Goal: Information Seeking & Learning: Check status

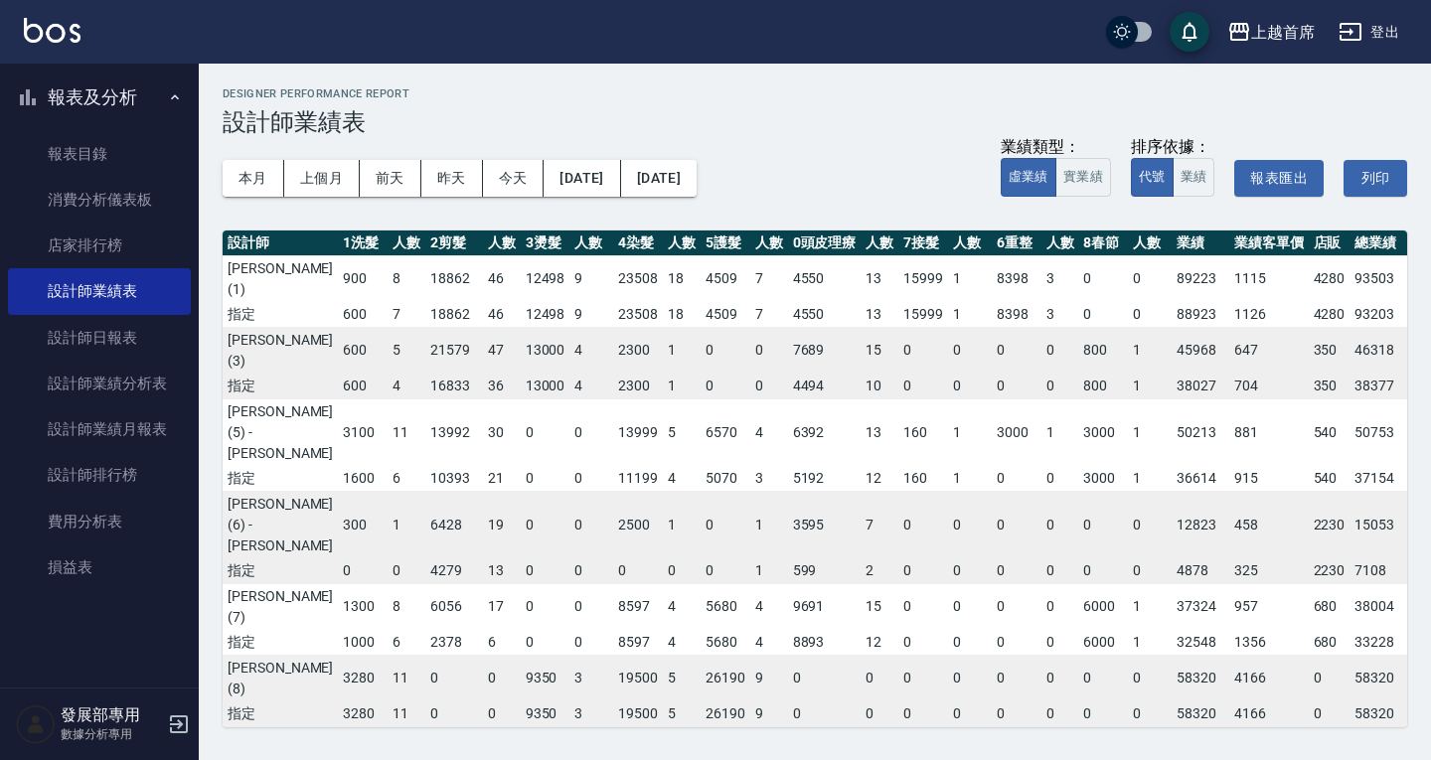
scroll to position [0, 92]
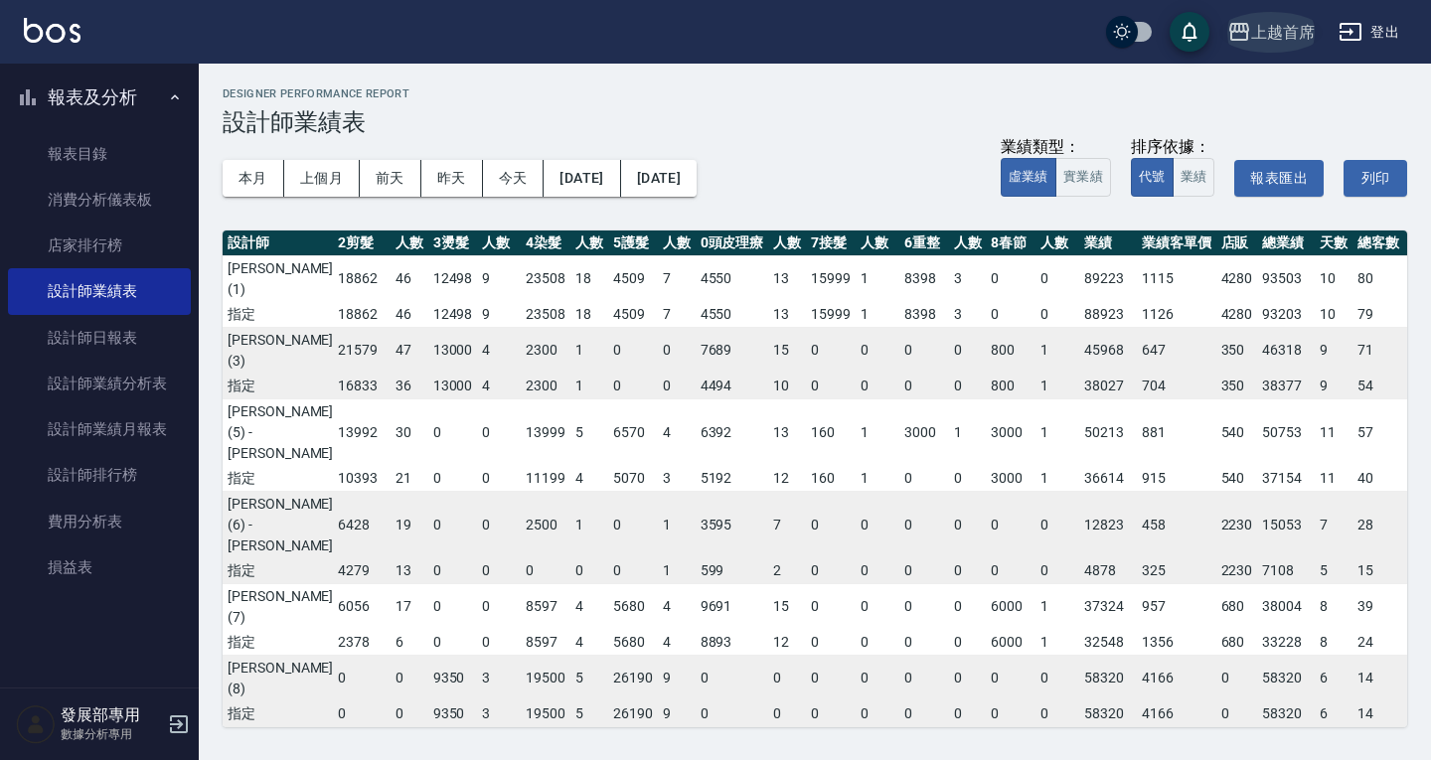
click at [1282, 42] on div "上越首席" at bounding box center [1283, 32] width 64 height 25
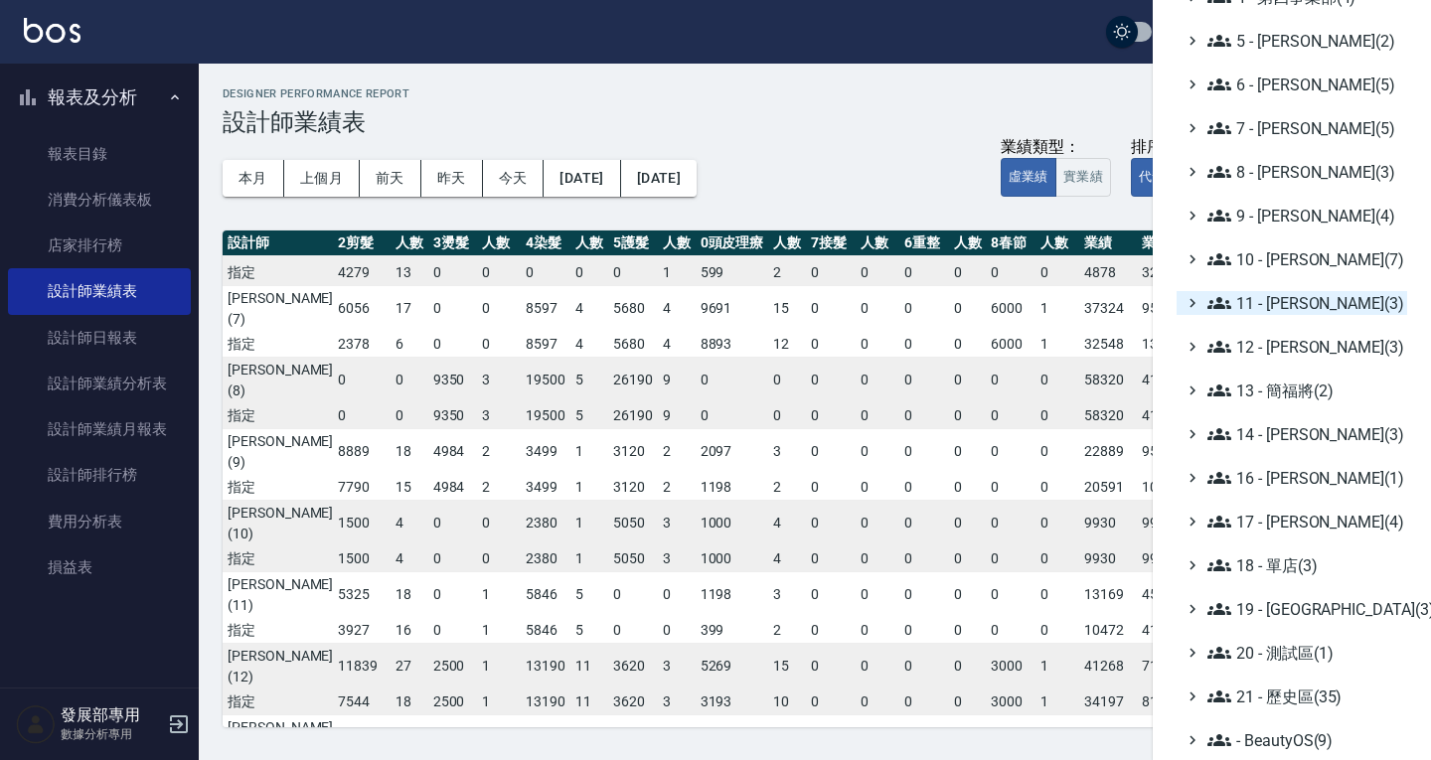
scroll to position [190, 0]
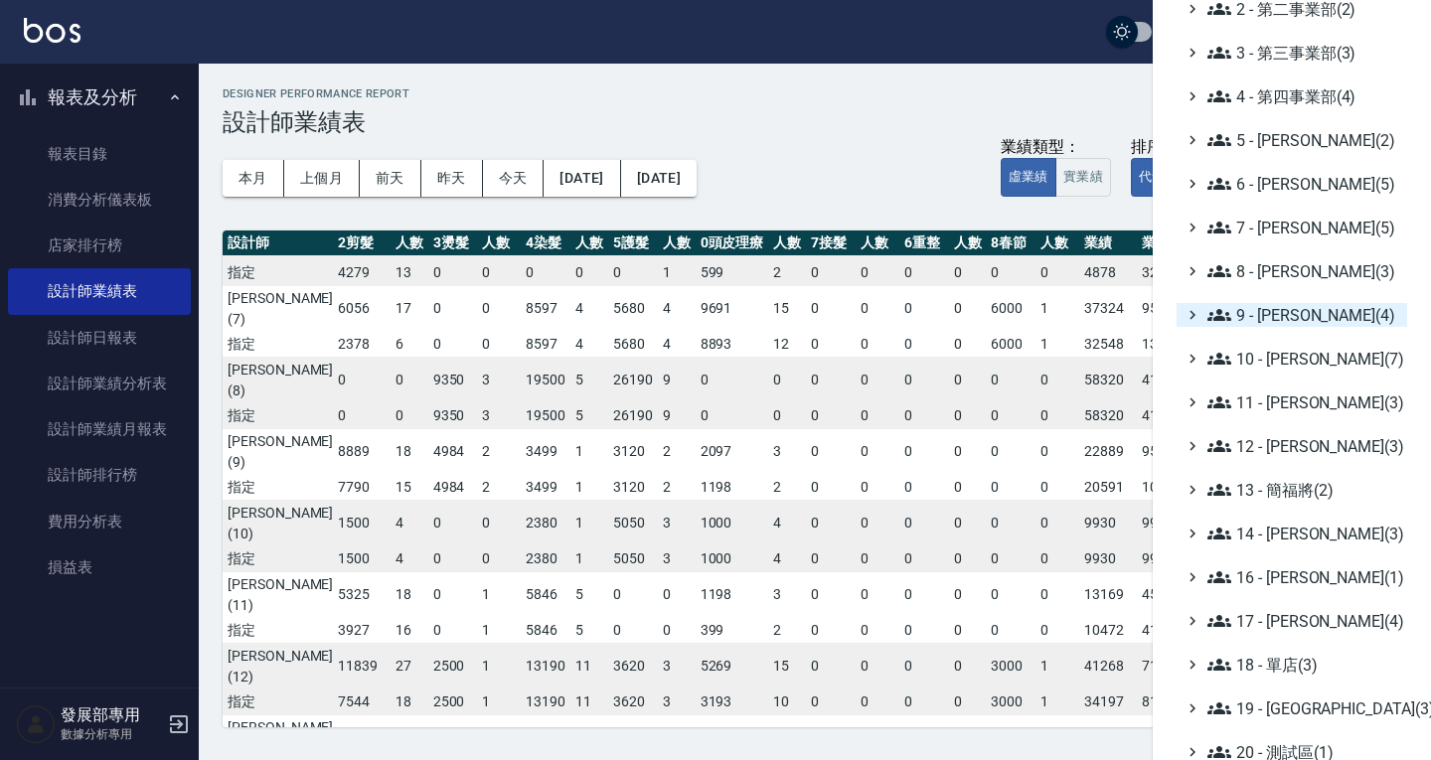
click at [1287, 317] on span "9 - [PERSON_NAME](4)" at bounding box center [1304, 315] width 192 height 24
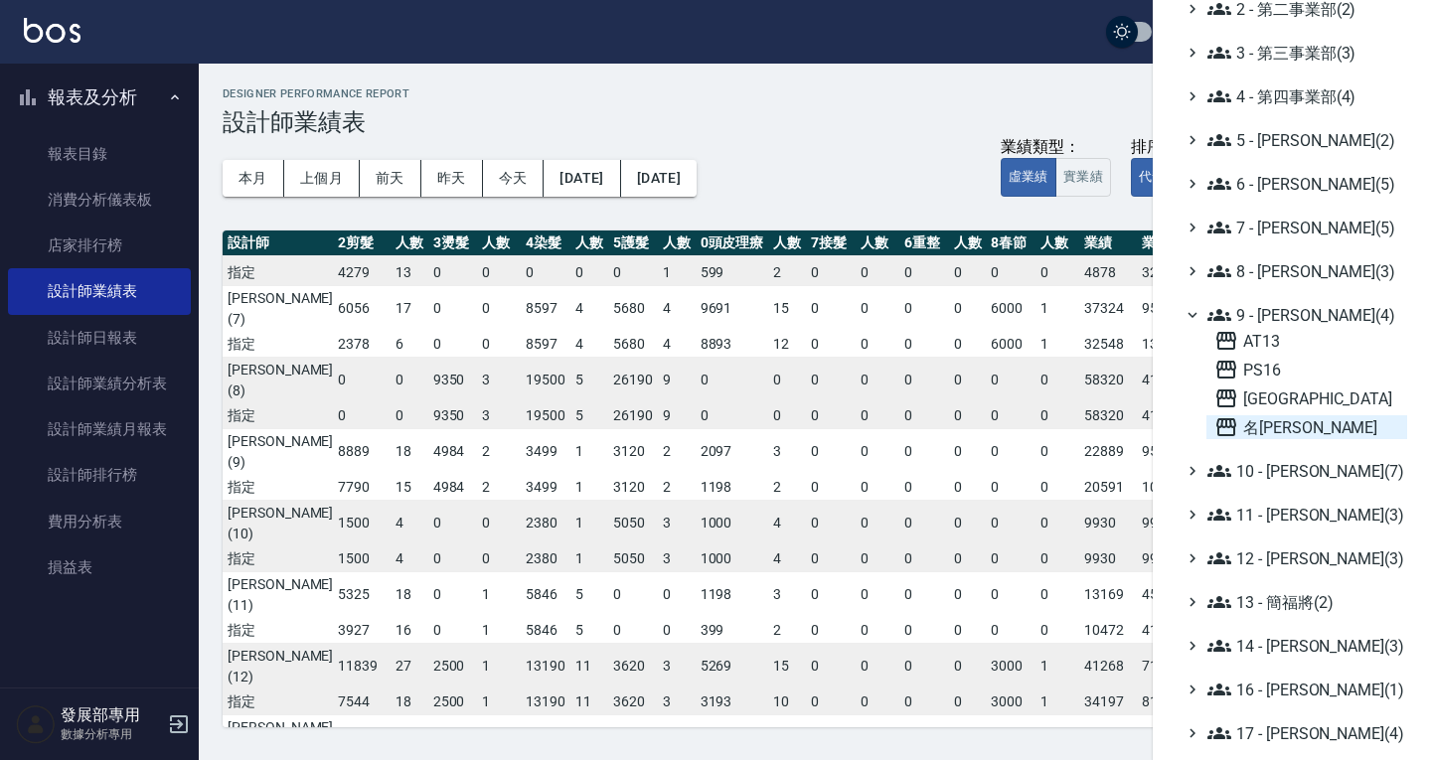
click at [1290, 422] on span "名留仁二" at bounding box center [1307, 427] width 185 height 24
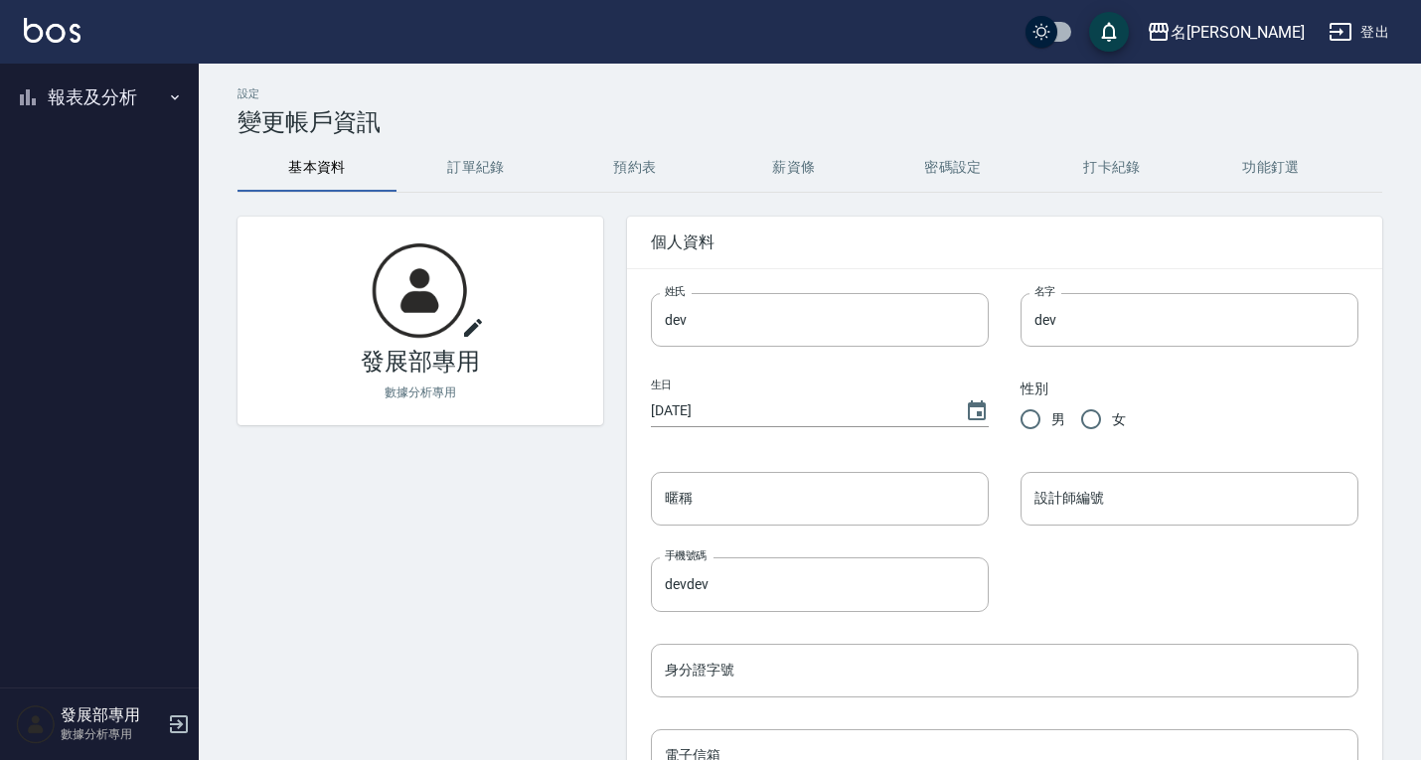
click at [89, 112] on button "報表及分析" at bounding box center [99, 98] width 183 height 52
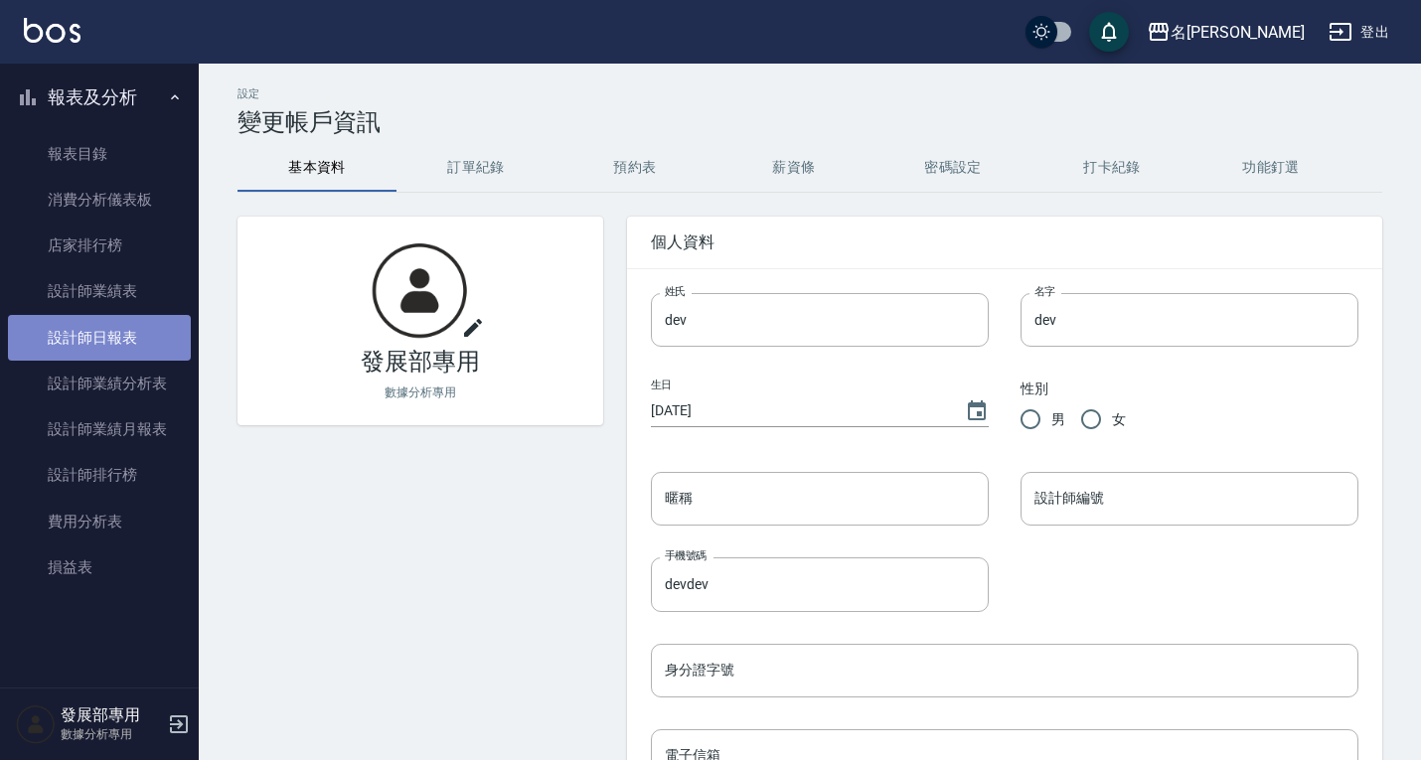
click at [137, 337] on link "設計師日報表" at bounding box center [99, 338] width 183 height 46
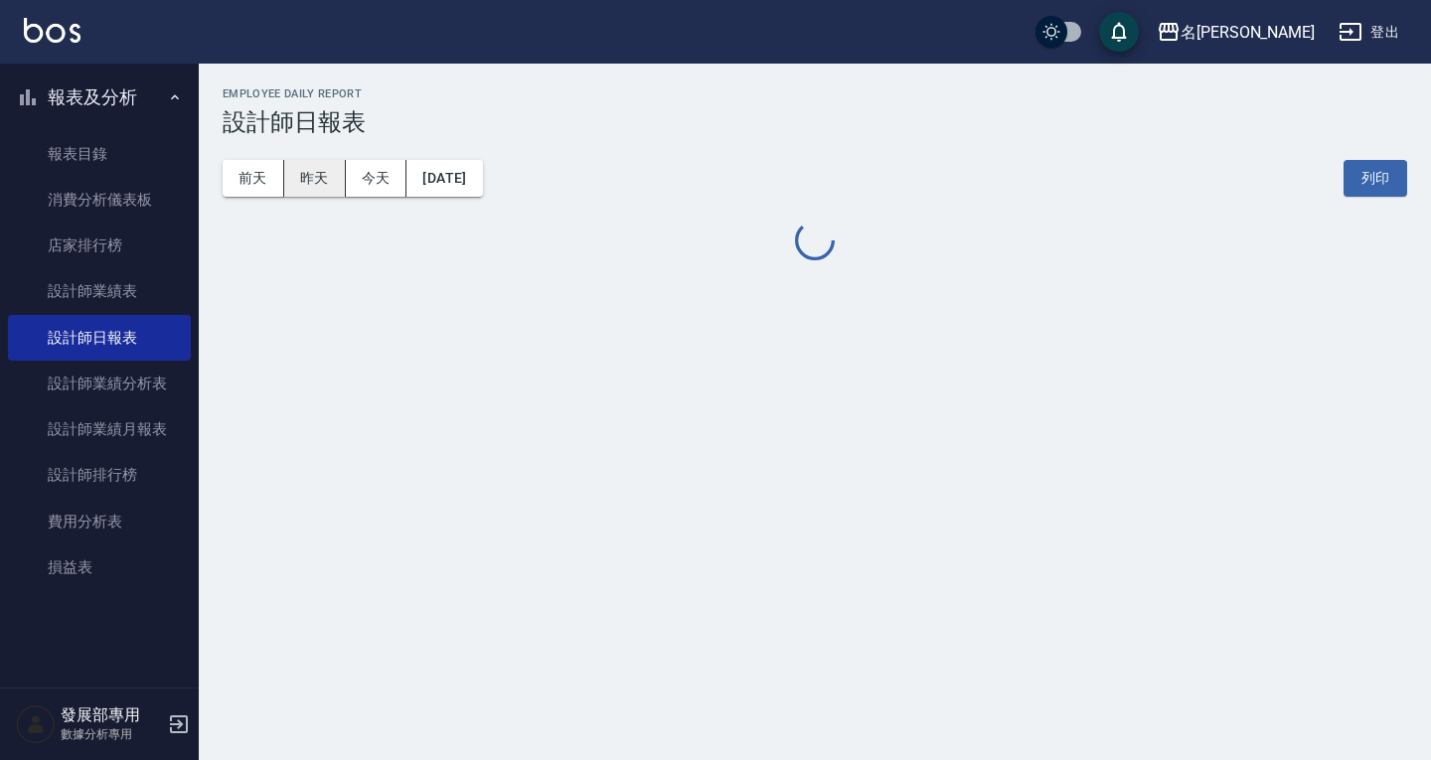
click at [305, 176] on button "昨天" at bounding box center [315, 178] width 62 height 37
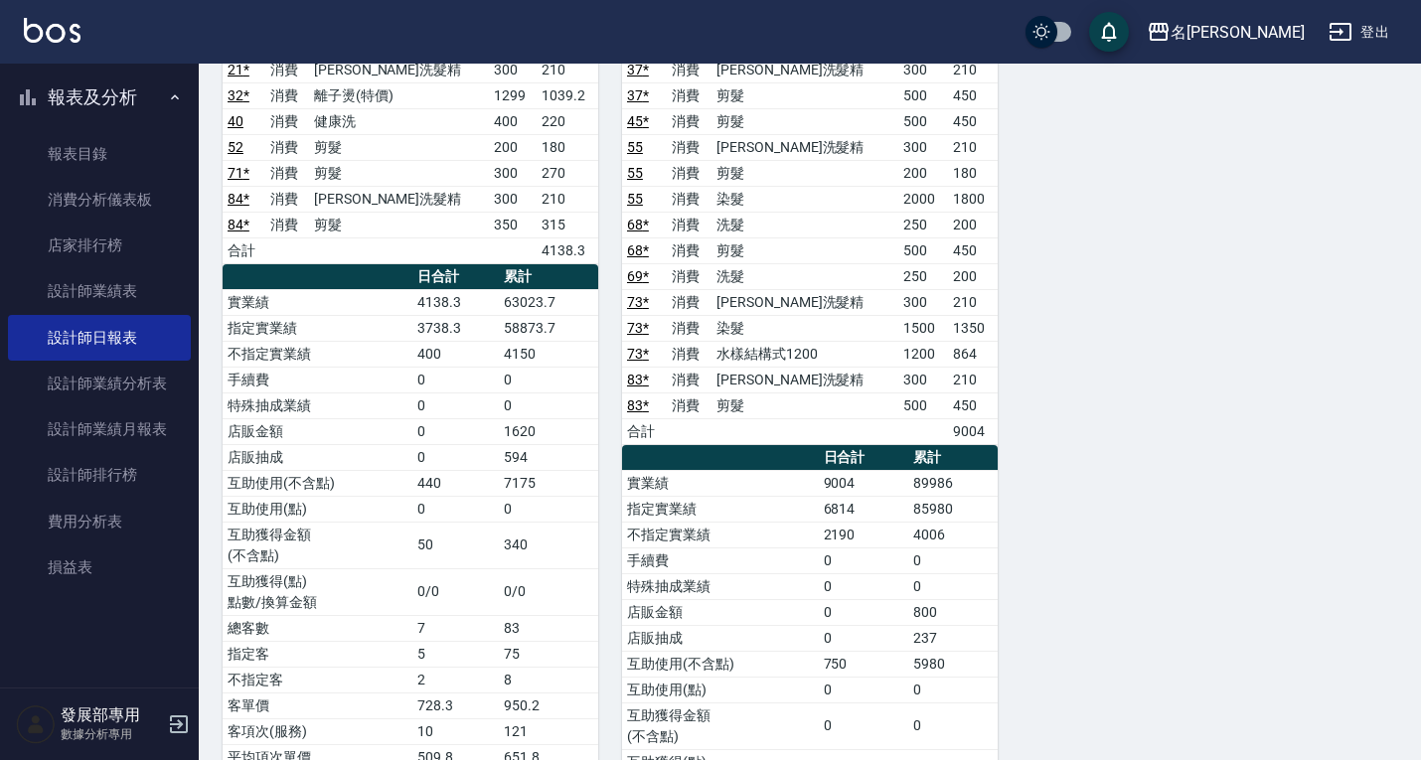
scroll to position [4140, 0]
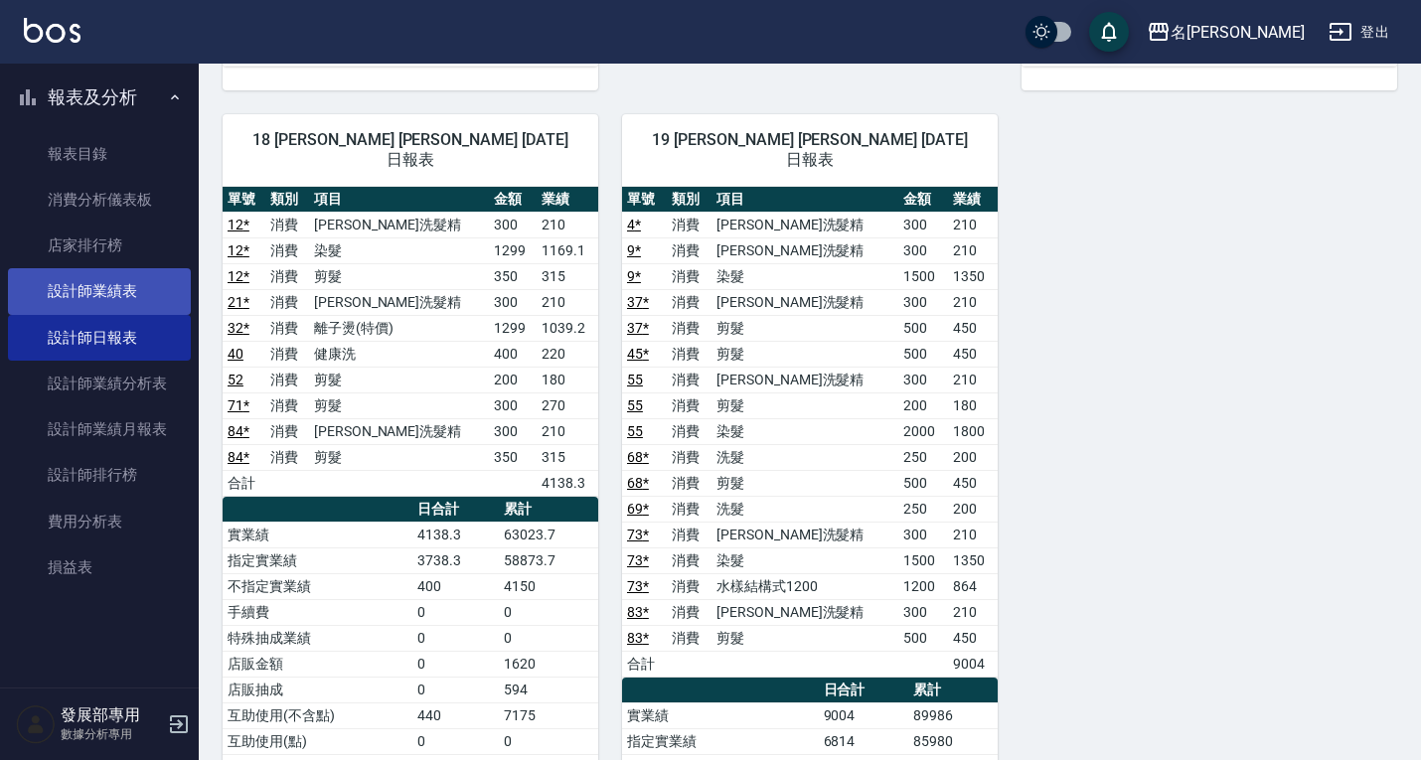
click at [110, 284] on link "設計師業績表" at bounding box center [99, 291] width 183 height 46
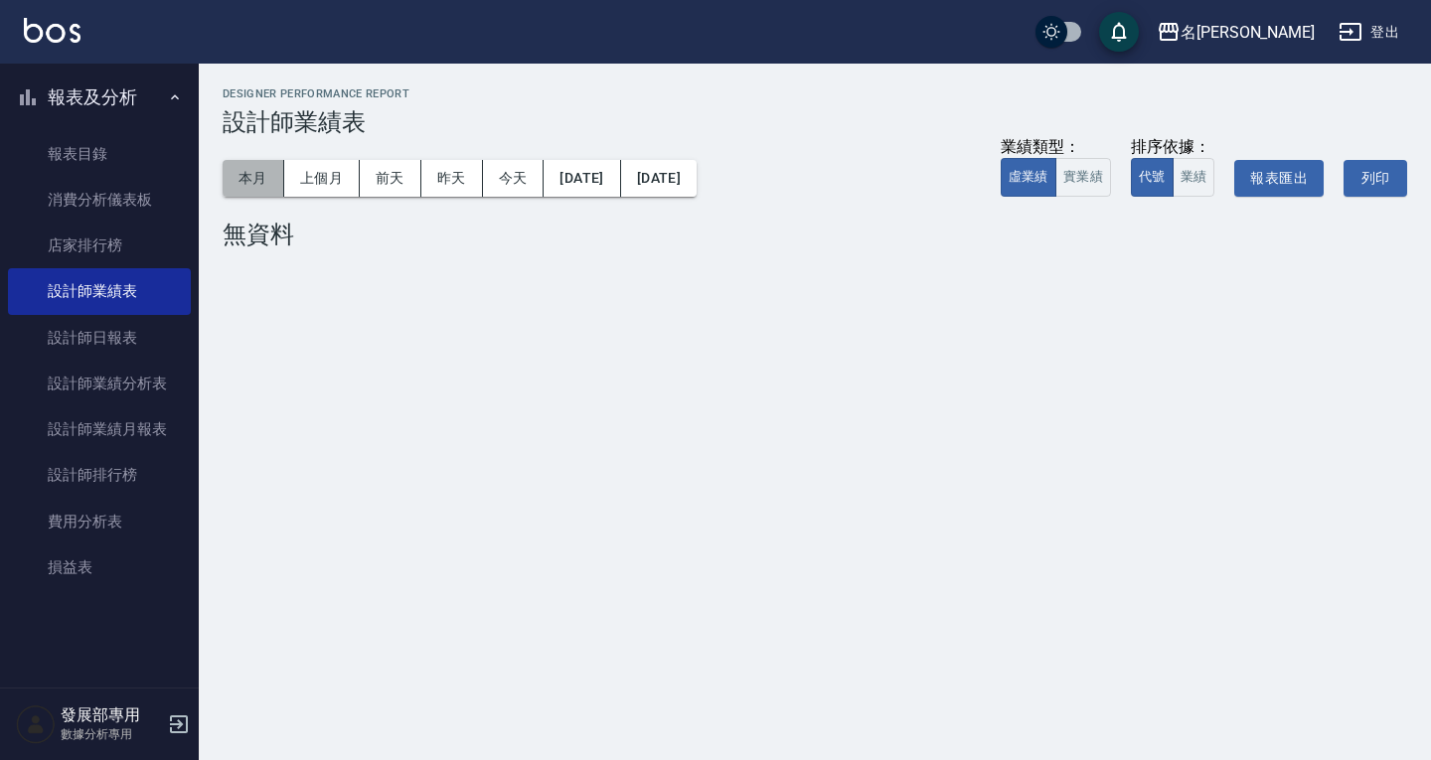
click at [243, 170] on button "本月" at bounding box center [254, 178] width 62 height 37
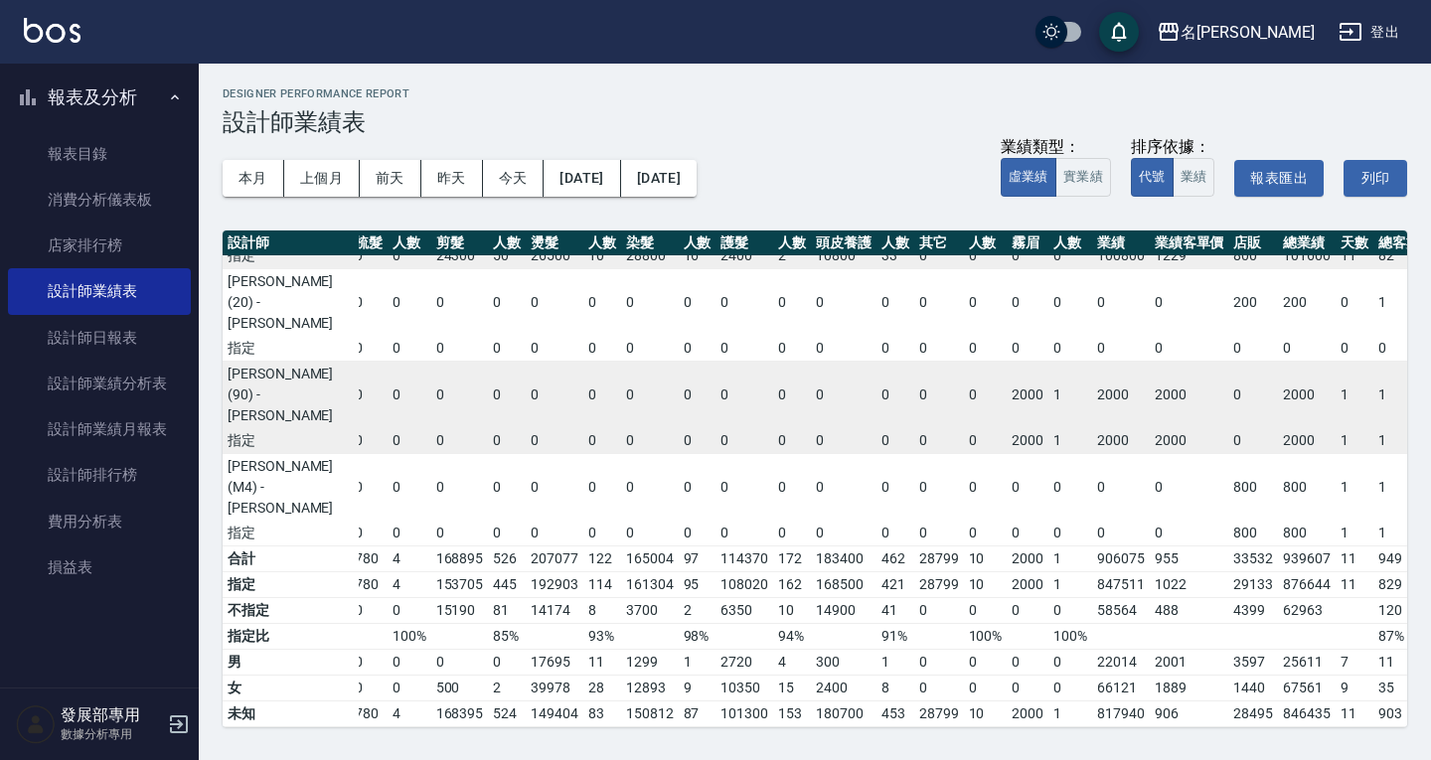
scroll to position [1621, 96]
click at [1254, 39] on div "名留仁二" at bounding box center [1248, 32] width 134 height 25
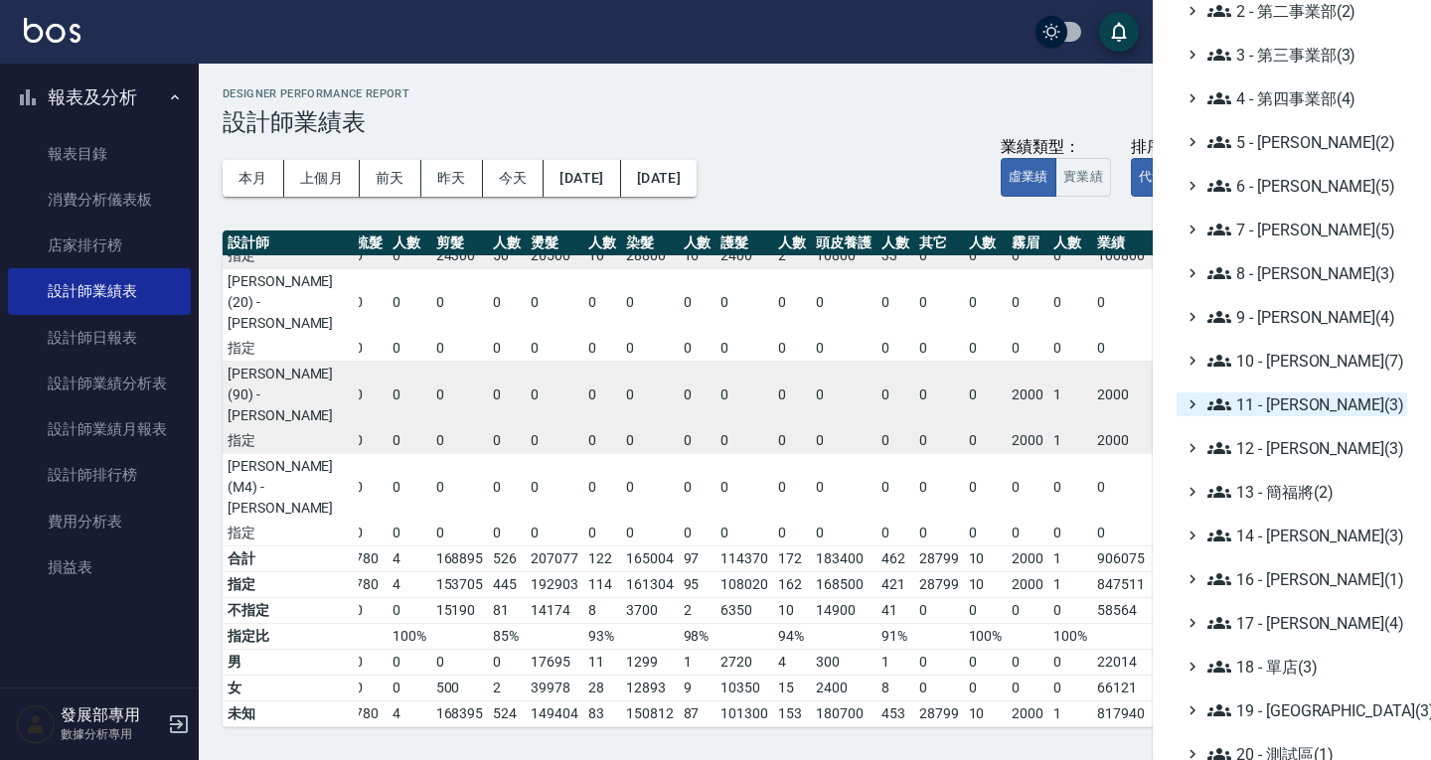
scroll to position [199, 0]
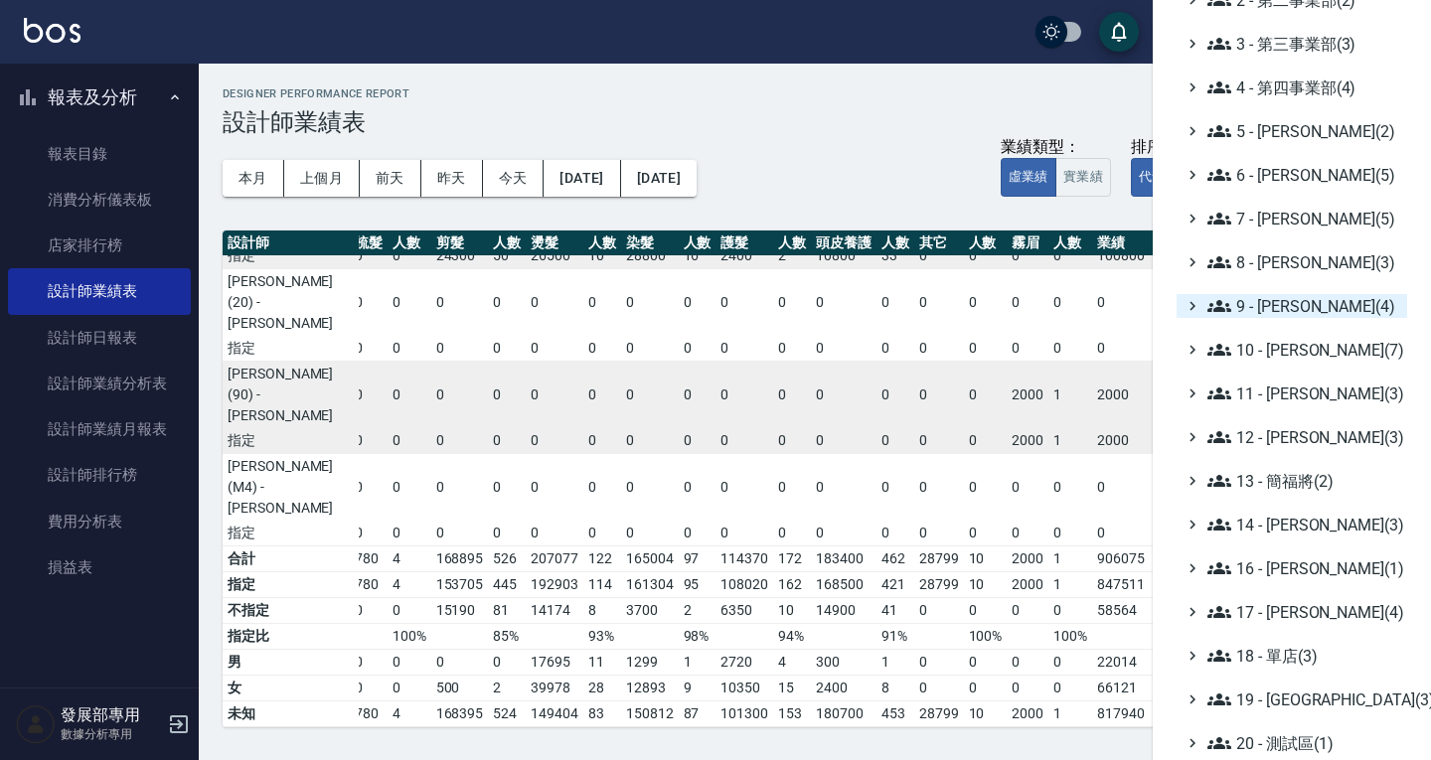
click at [1287, 314] on span "9 - 何威言(4)" at bounding box center [1304, 306] width 192 height 24
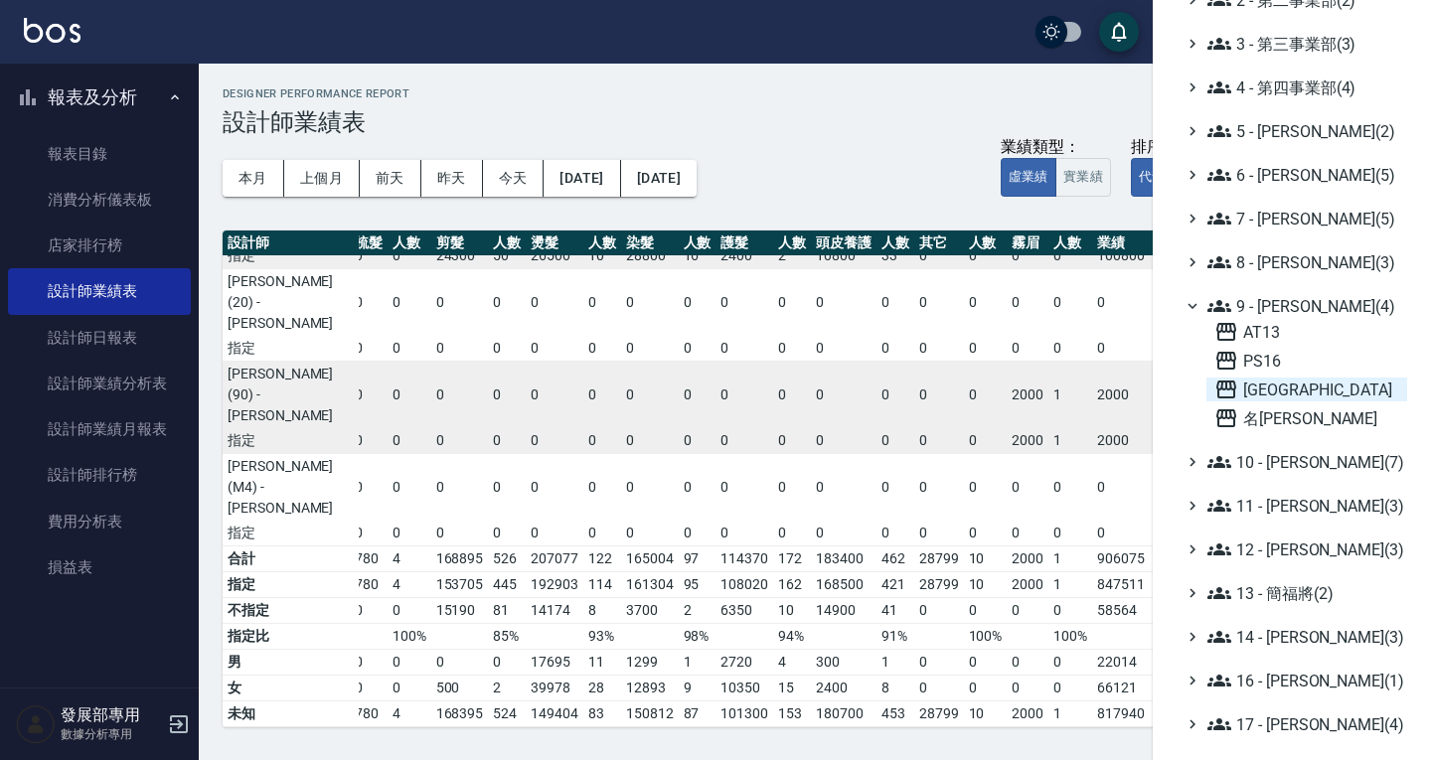
click at [1282, 398] on span "上越新廟口" at bounding box center [1307, 390] width 185 height 24
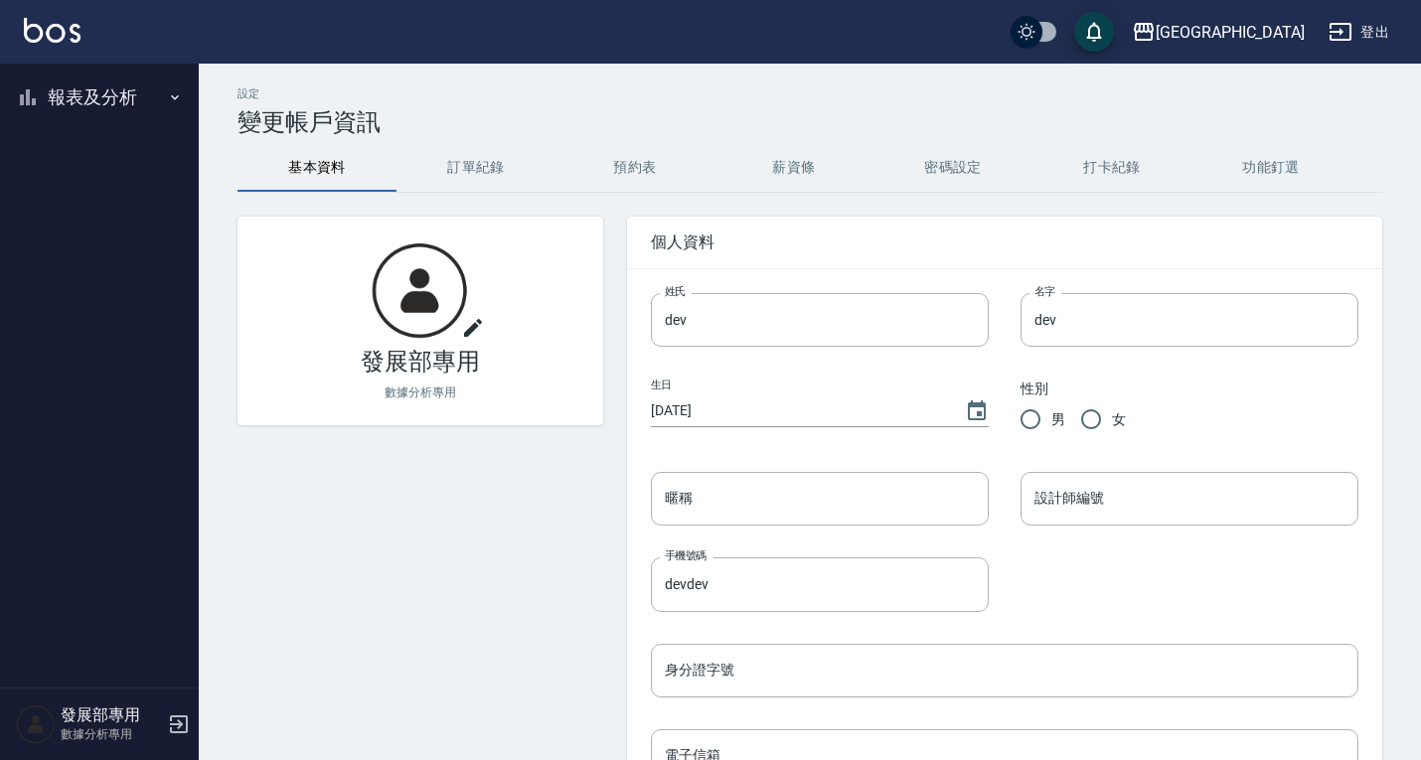
click at [113, 110] on button "報表及分析" at bounding box center [99, 98] width 183 height 52
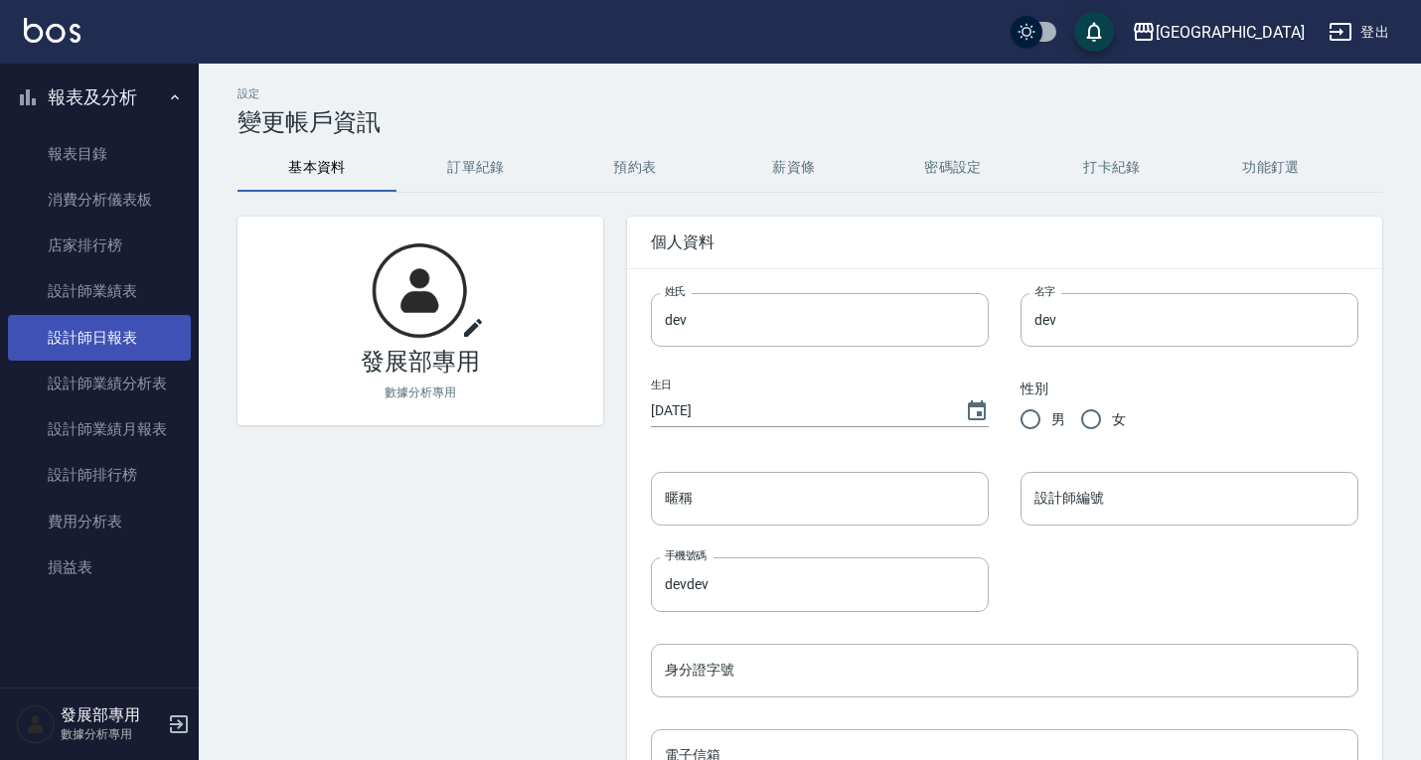
click at [131, 353] on link "設計師日報表" at bounding box center [99, 338] width 183 height 46
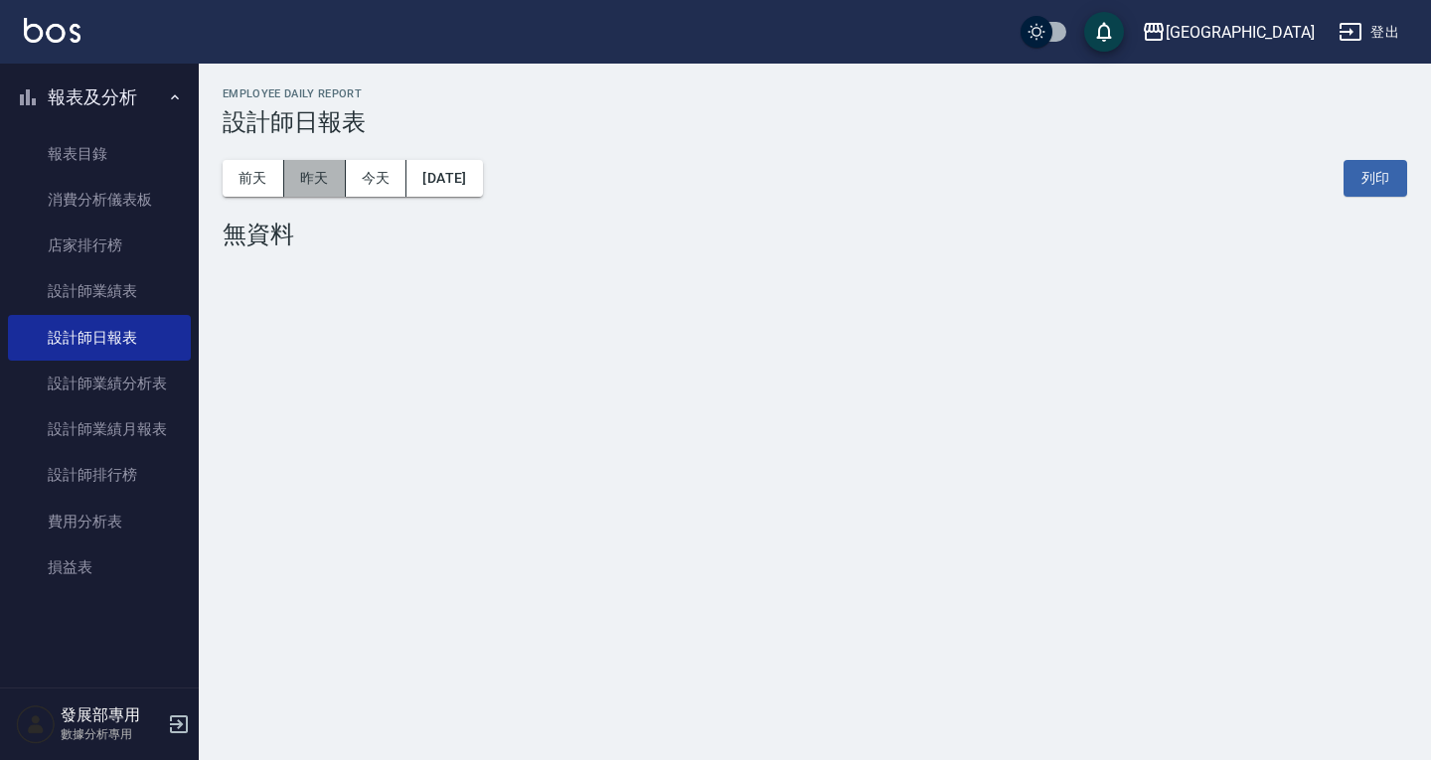
click at [305, 185] on button "昨天" at bounding box center [315, 178] width 62 height 37
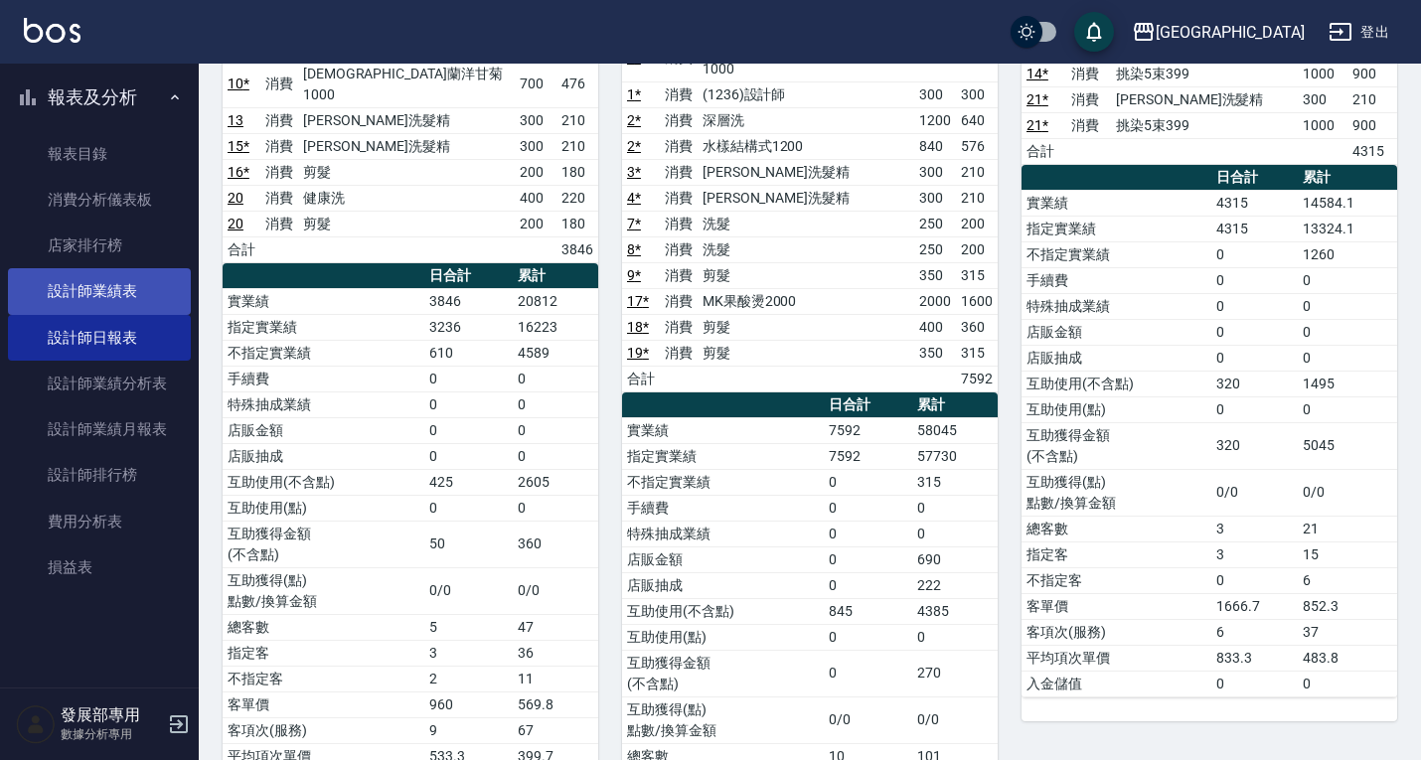
scroll to position [199, 0]
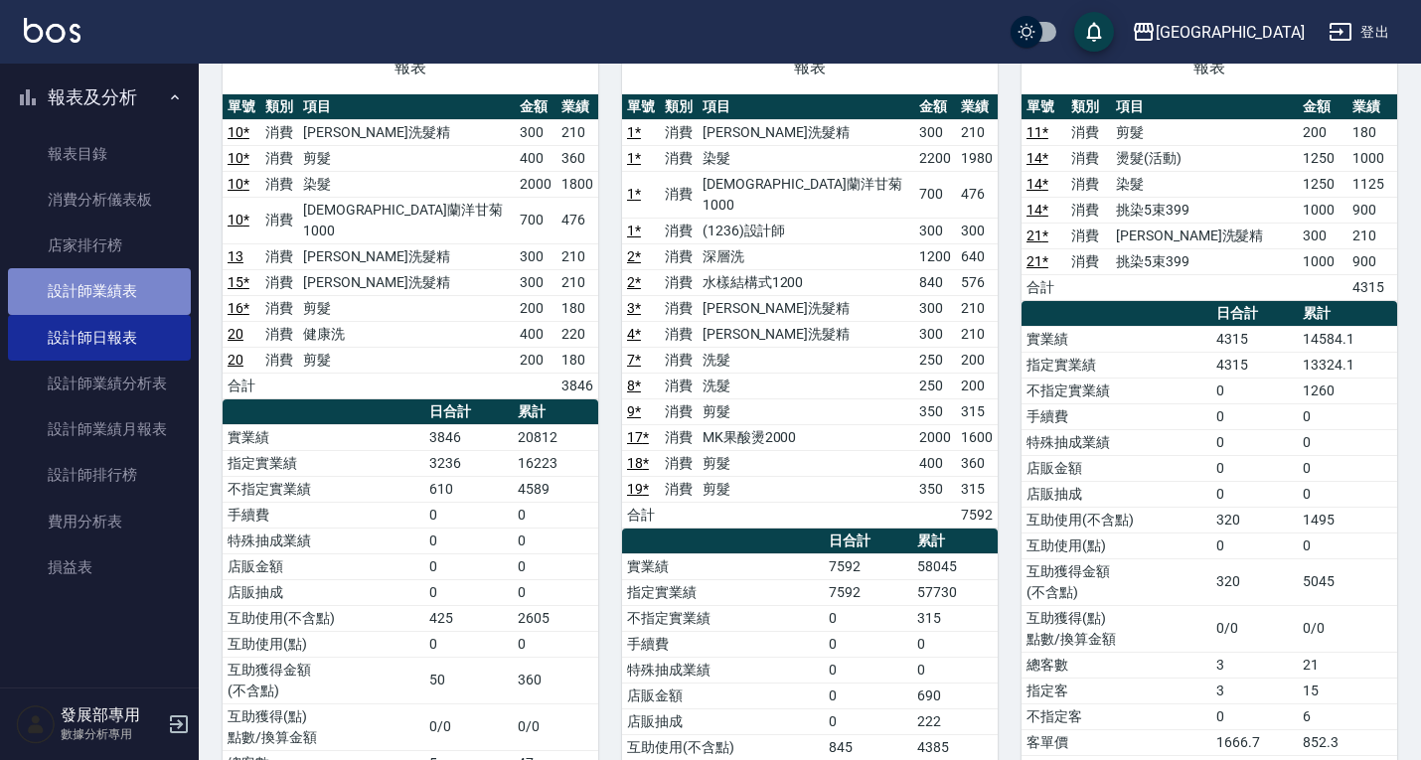
click at [53, 295] on link "設計師業績表" at bounding box center [99, 291] width 183 height 46
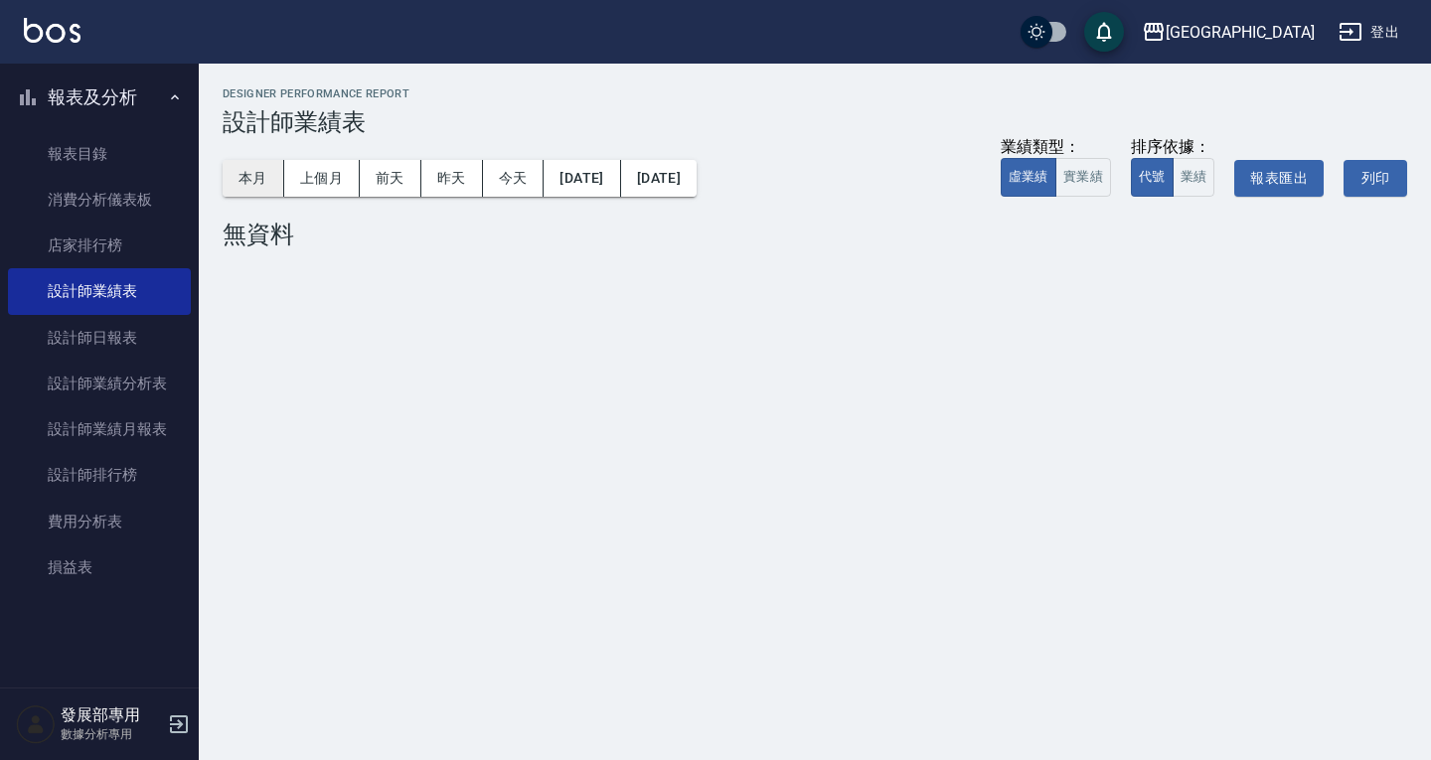
click at [224, 178] on button "本月" at bounding box center [254, 178] width 62 height 37
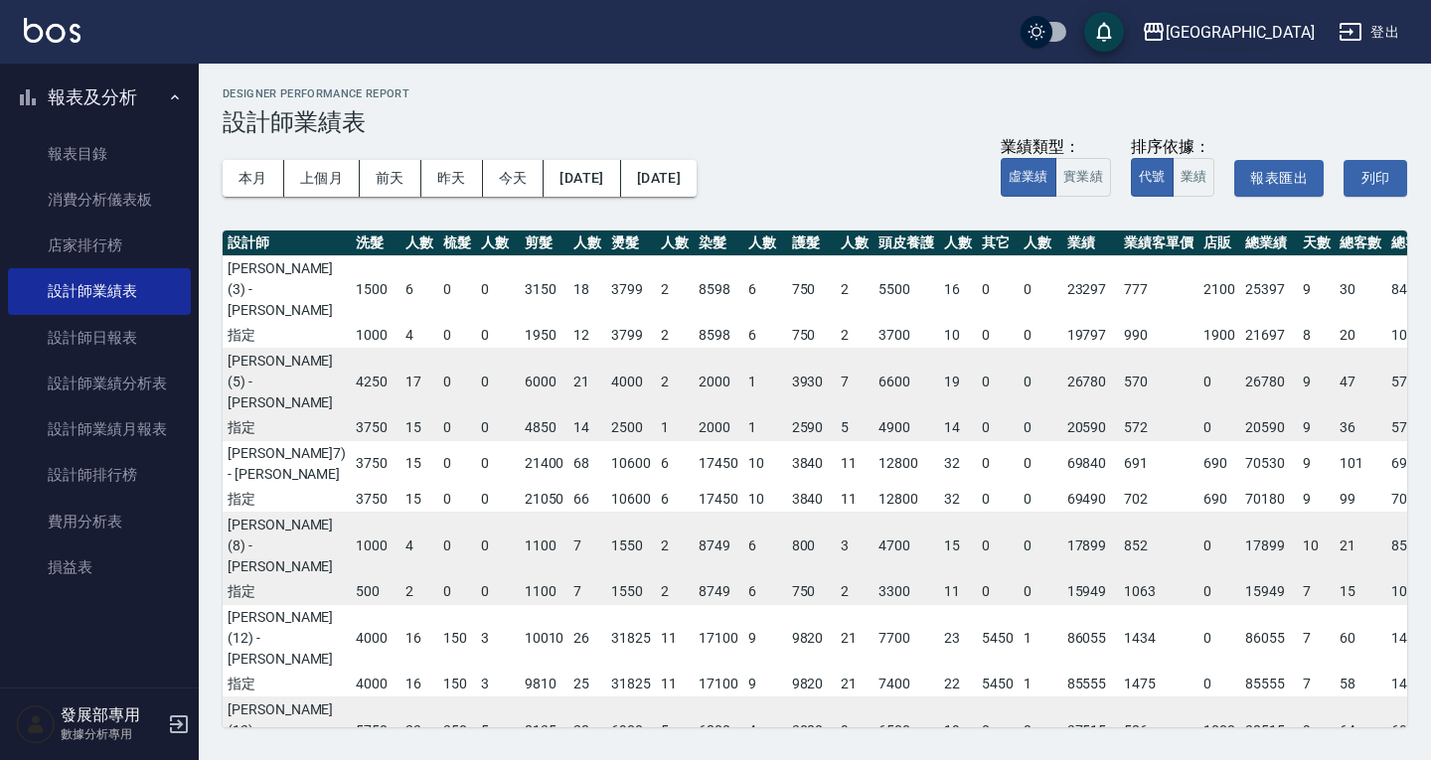
click at [1276, 38] on div "上越新廟口" at bounding box center [1240, 32] width 149 height 25
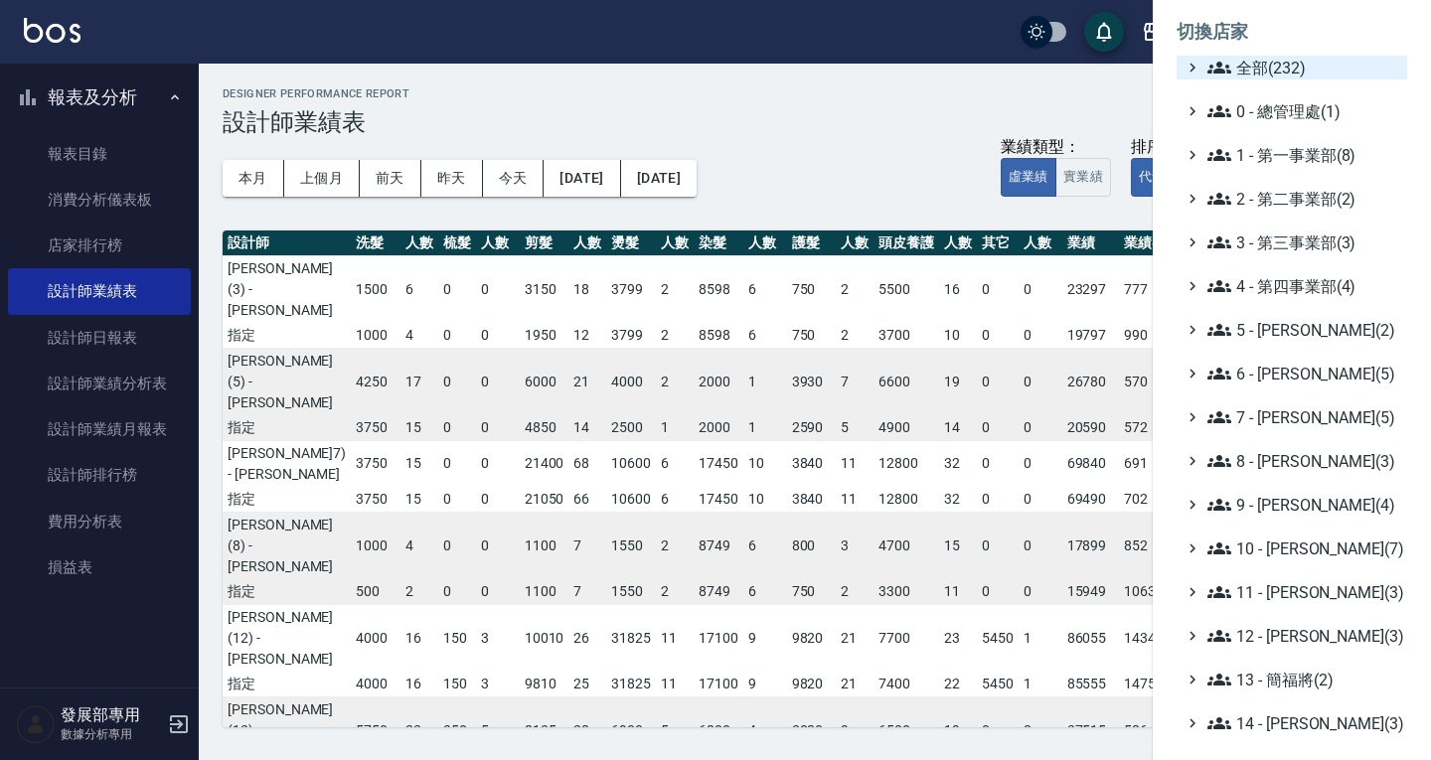
click at [1275, 75] on span "全部(232)" at bounding box center [1304, 68] width 192 height 24
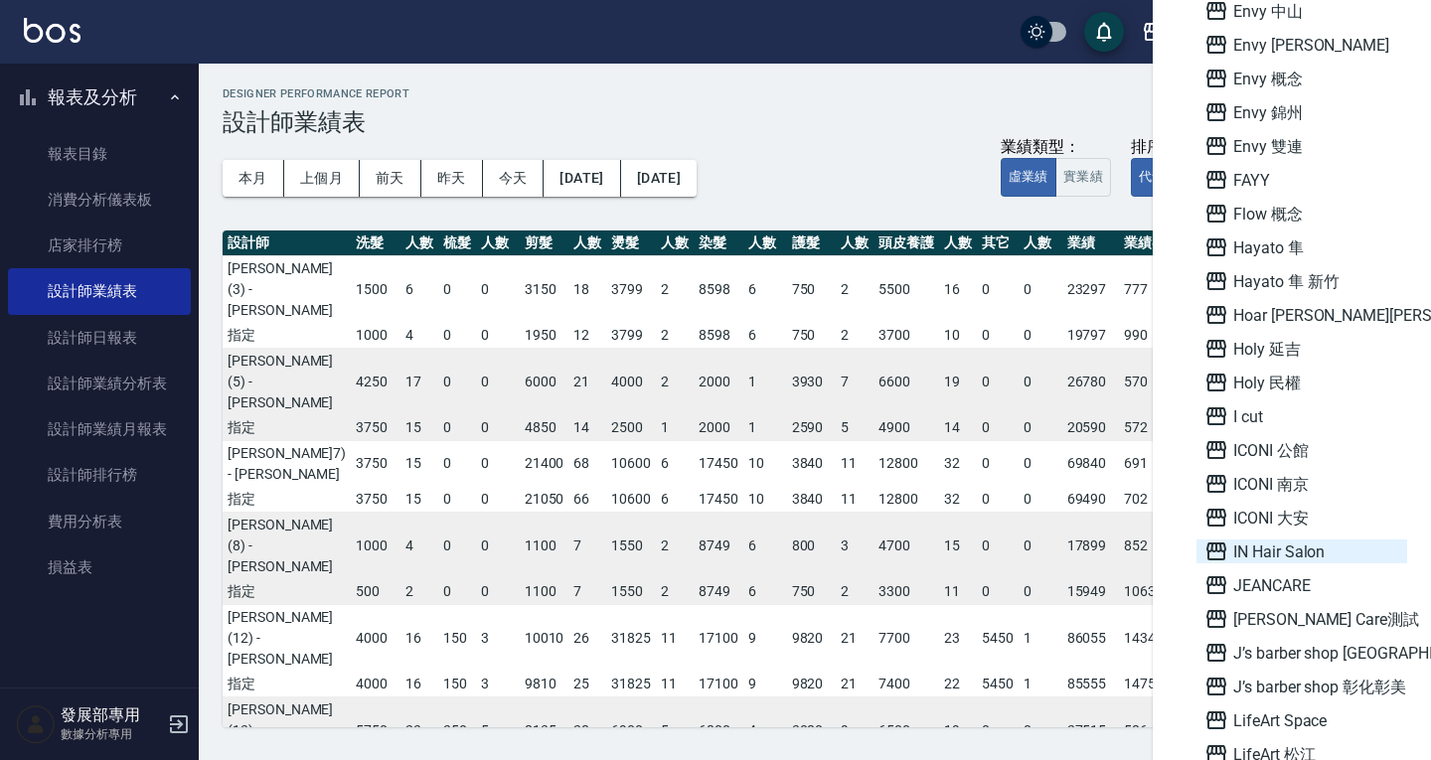
scroll to position [1690, 0]
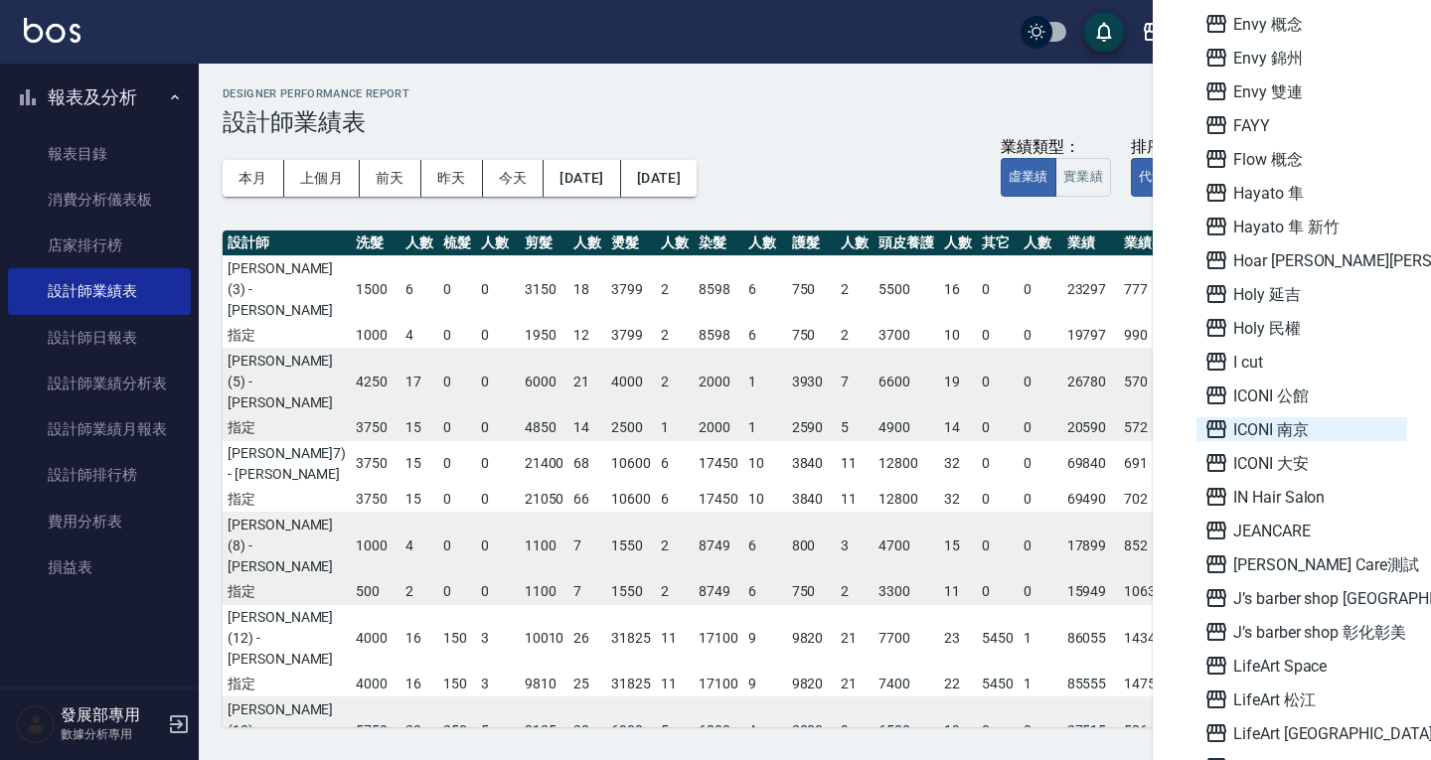
click at [1301, 435] on span "ICONI 南京" at bounding box center [1302, 429] width 195 height 24
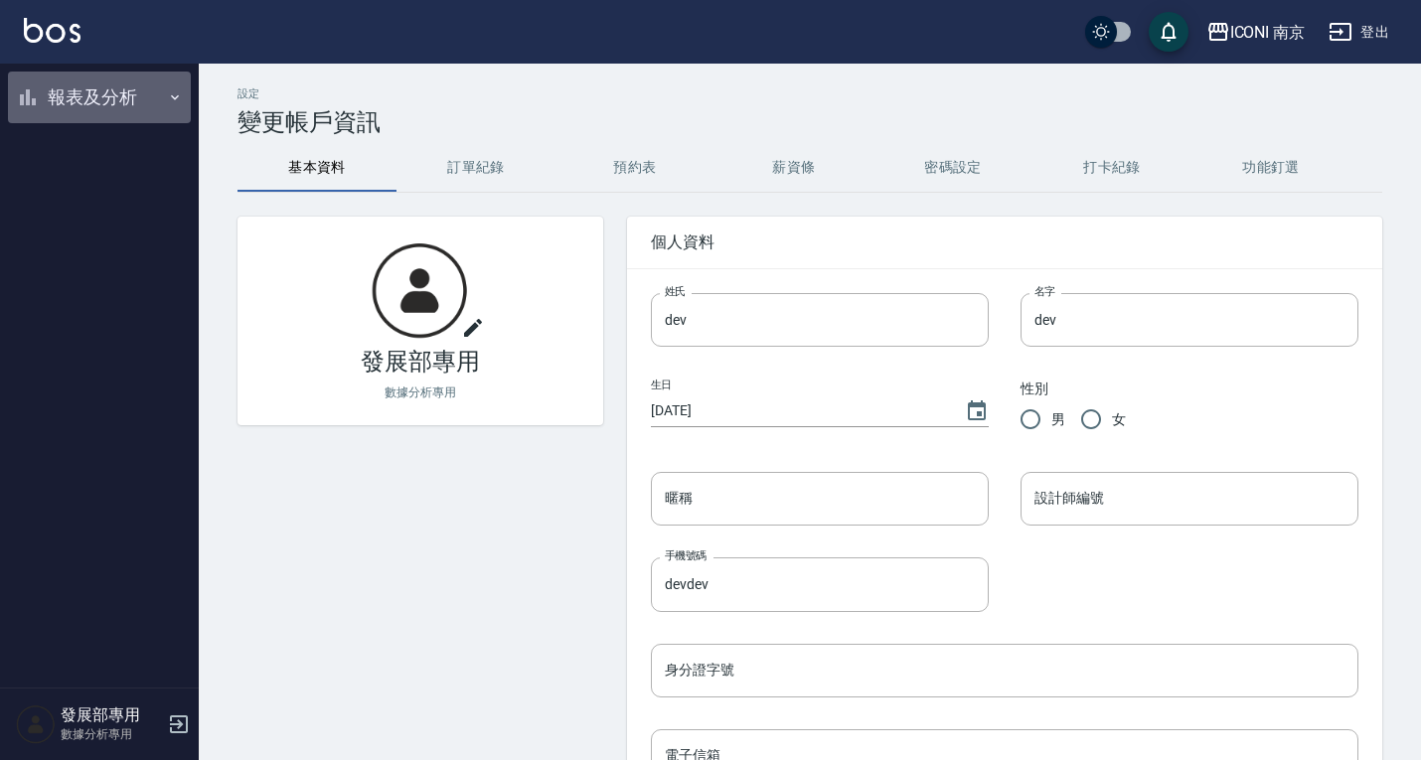
click at [121, 96] on button "報表及分析" at bounding box center [99, 98] width 183 height 52
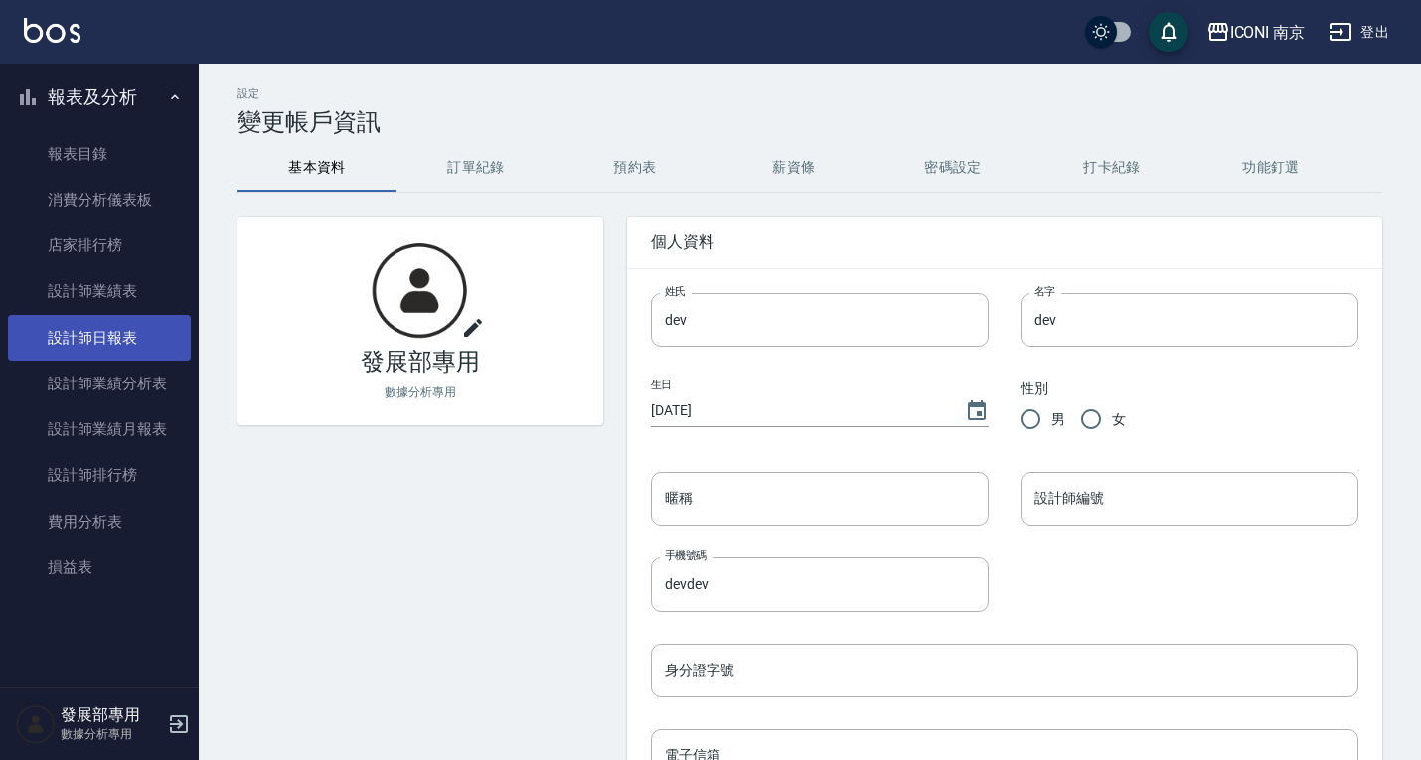
click at [138, 327] on link "設計師日報表" at bounding box center [99, 338] width 183 height 46
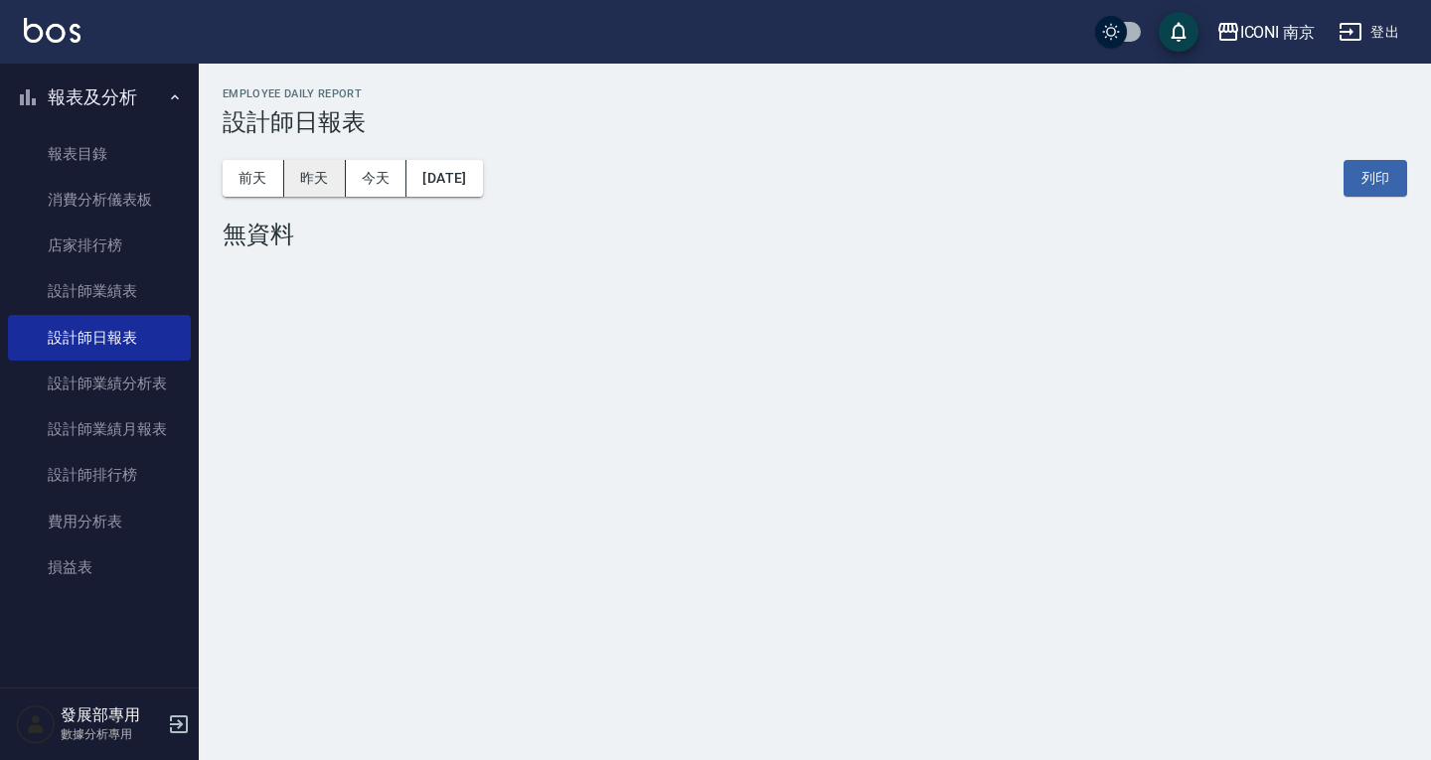
click at [325, 175] on button "昨天" at bounding box center [315, 178] width 62 height 37
click at [262, 186] on button "前天" at bounding box center [254, 178] width 62 height 37
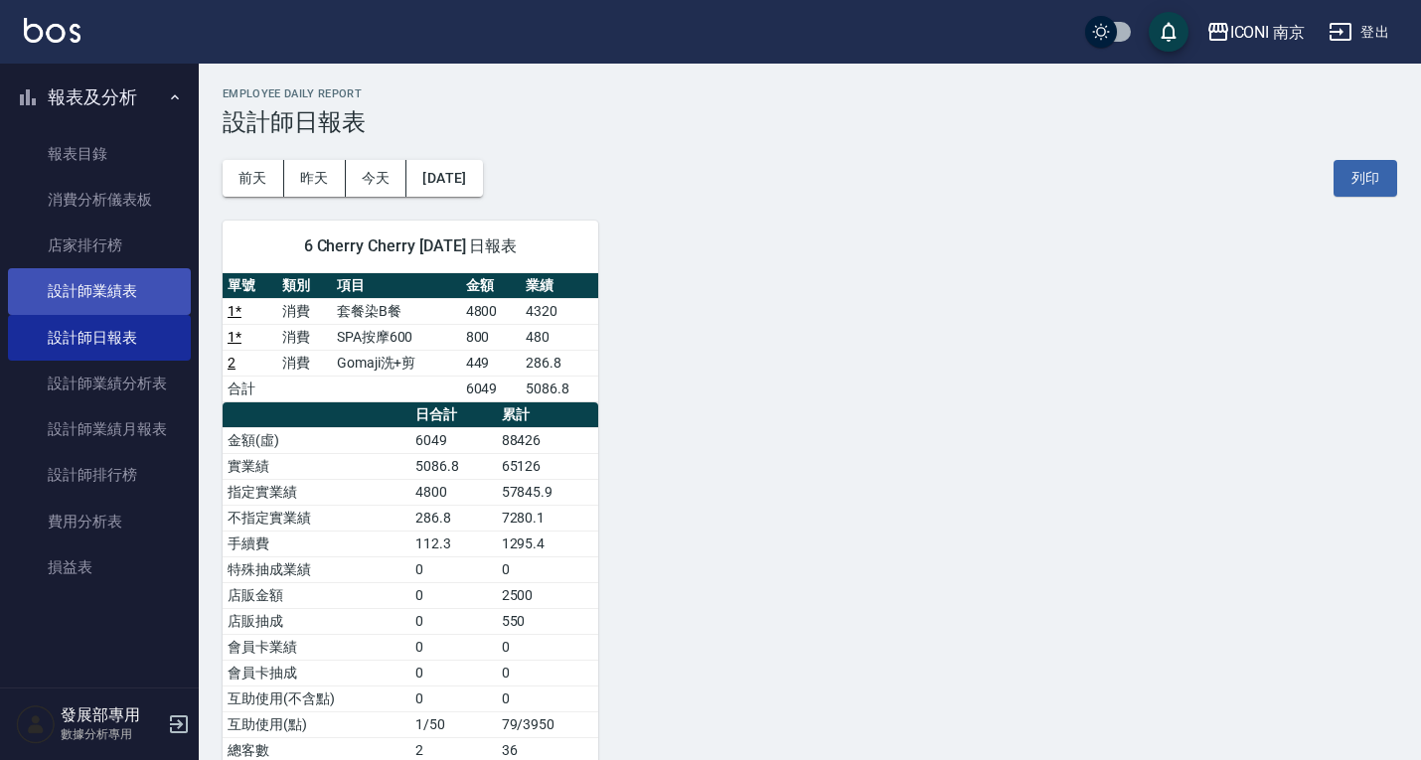
click at [88, 284] on link "設計師業績表" at bounding box center [99, 291] width 183 height 46
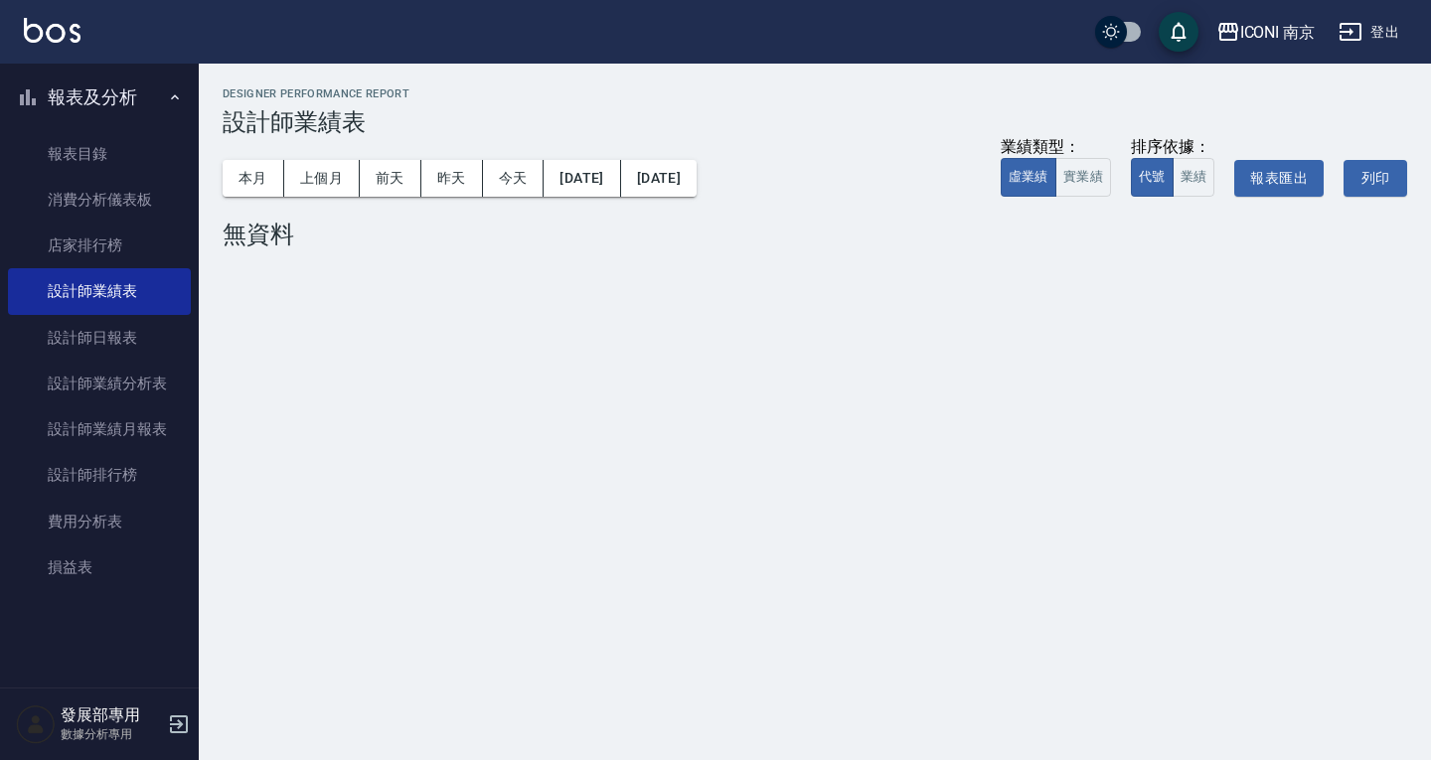
click at [251, 201] on div "本月 上個月 前天 昨天 今天 2025/08/12 2025/08/12 業績類型： 虛業績 實業績 排序依據： 代號 業績 報表匯出 列印" at bounding box center [815, 178] width 1185 height 84
click at [259, 189] on button "本月" at bounding box center [254, 178] width 62 height 37
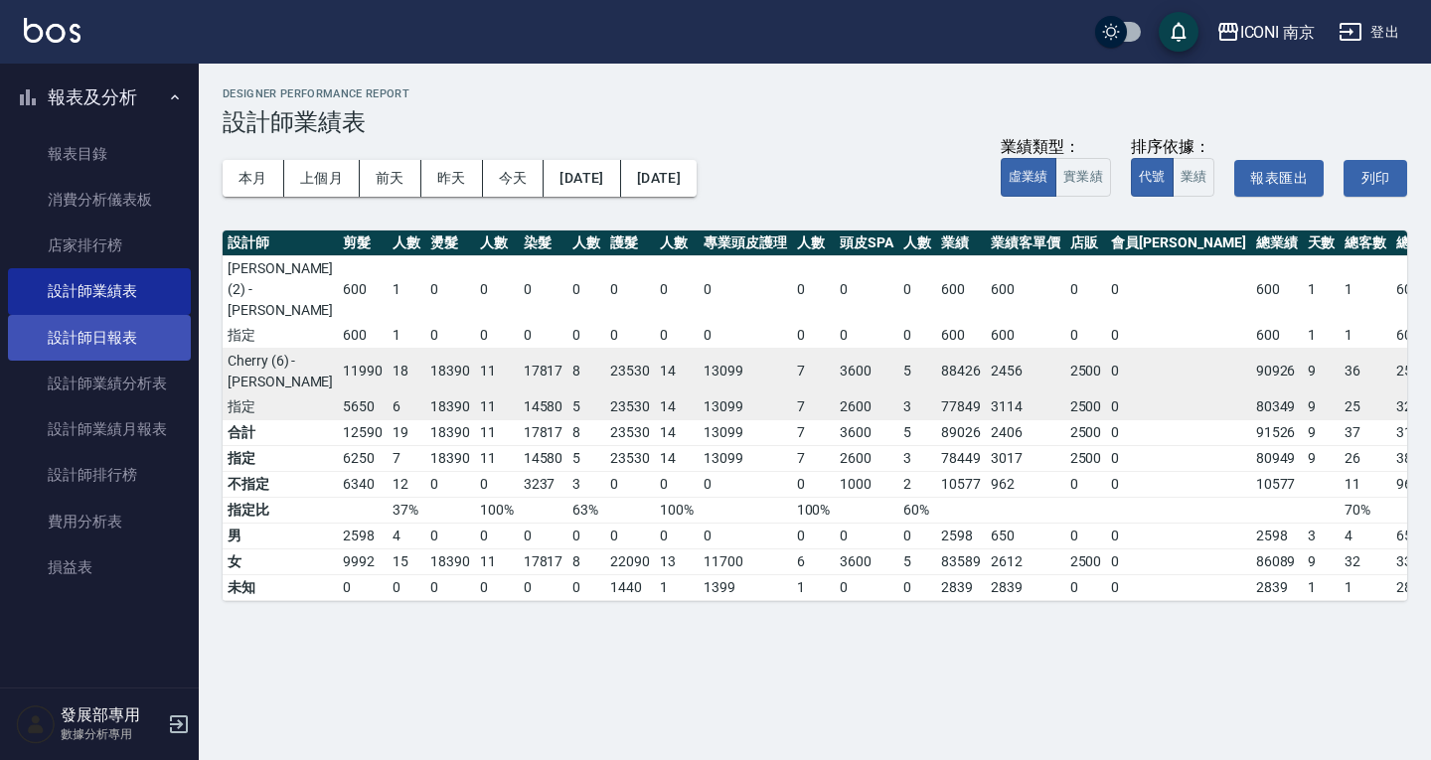
click at [113, 328] on link "設計師日報表" at bounding box center [99, 338] width 183 height 46
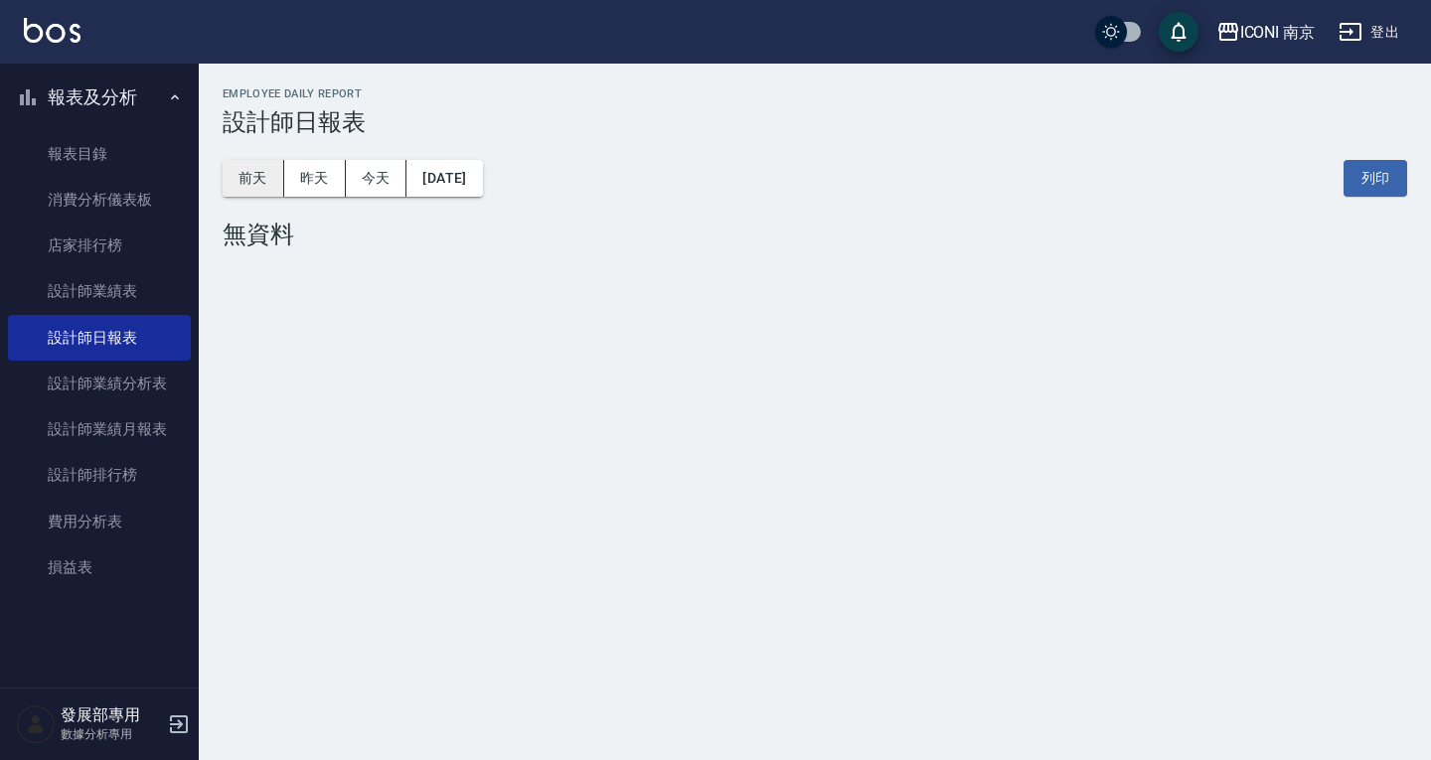
click at [258, 180] on button "前天" at bounding box center [254, 178] width 62 height 37
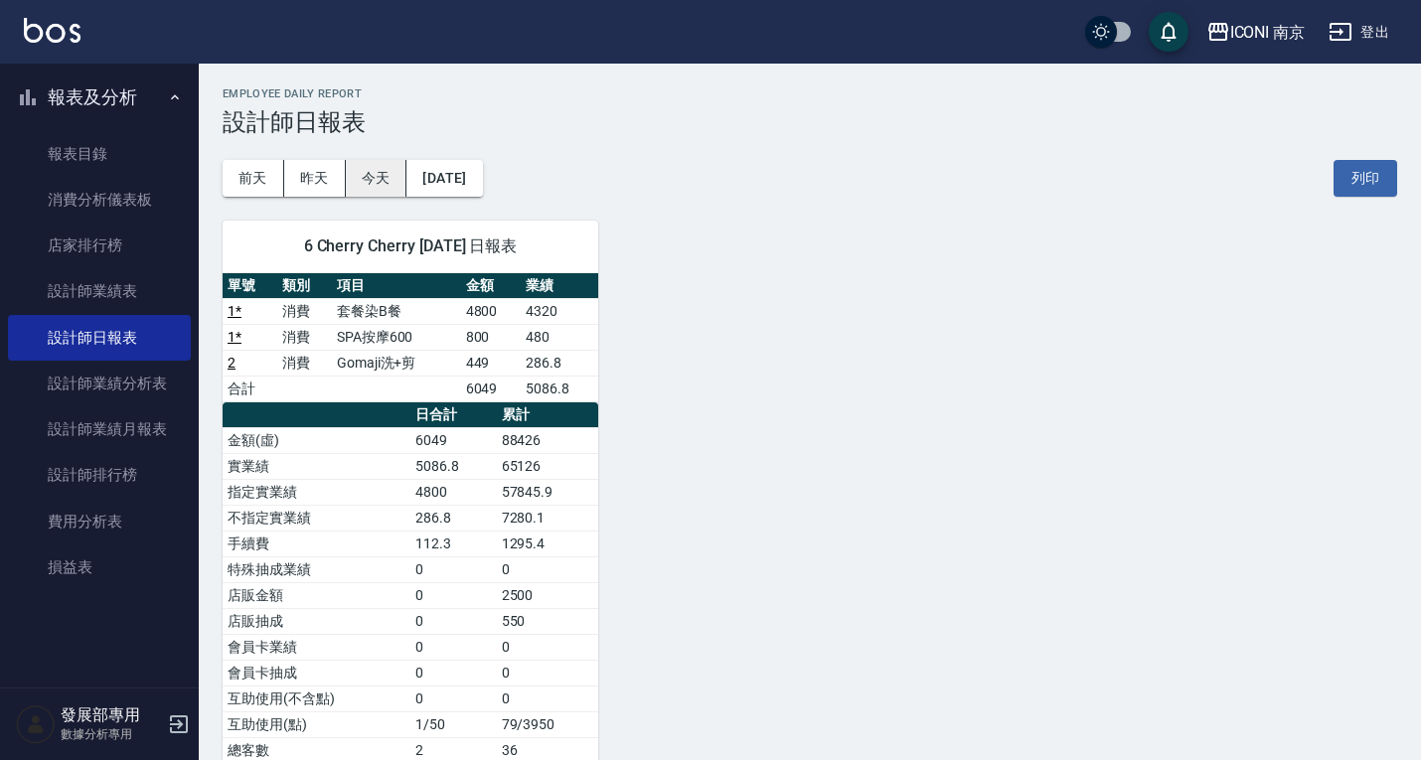
click at [482, 178] on button "[DATE]" at bounding box center [445, 178] width 76 height 37
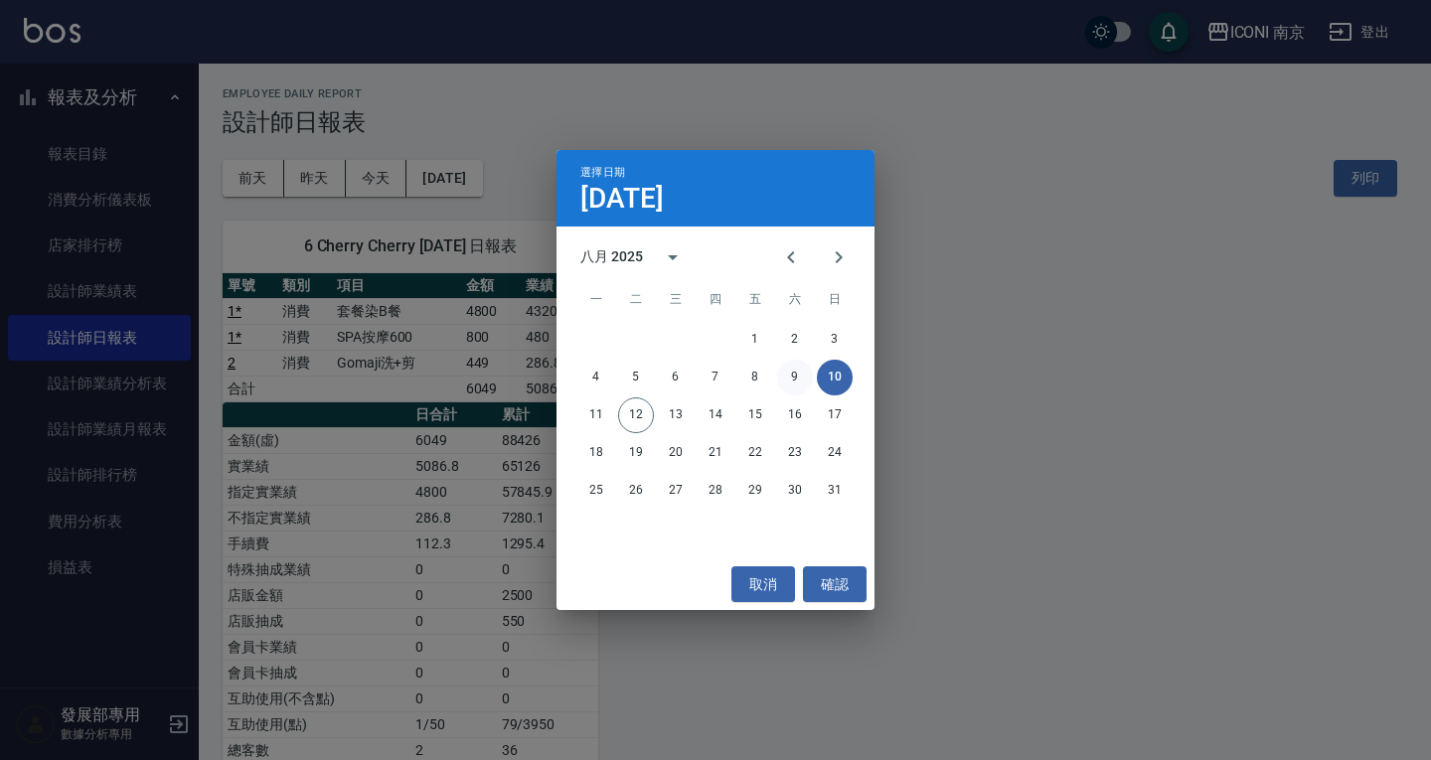
click at [795, 375] on button "9" at bounding box center [795, 378] width 36 height 36
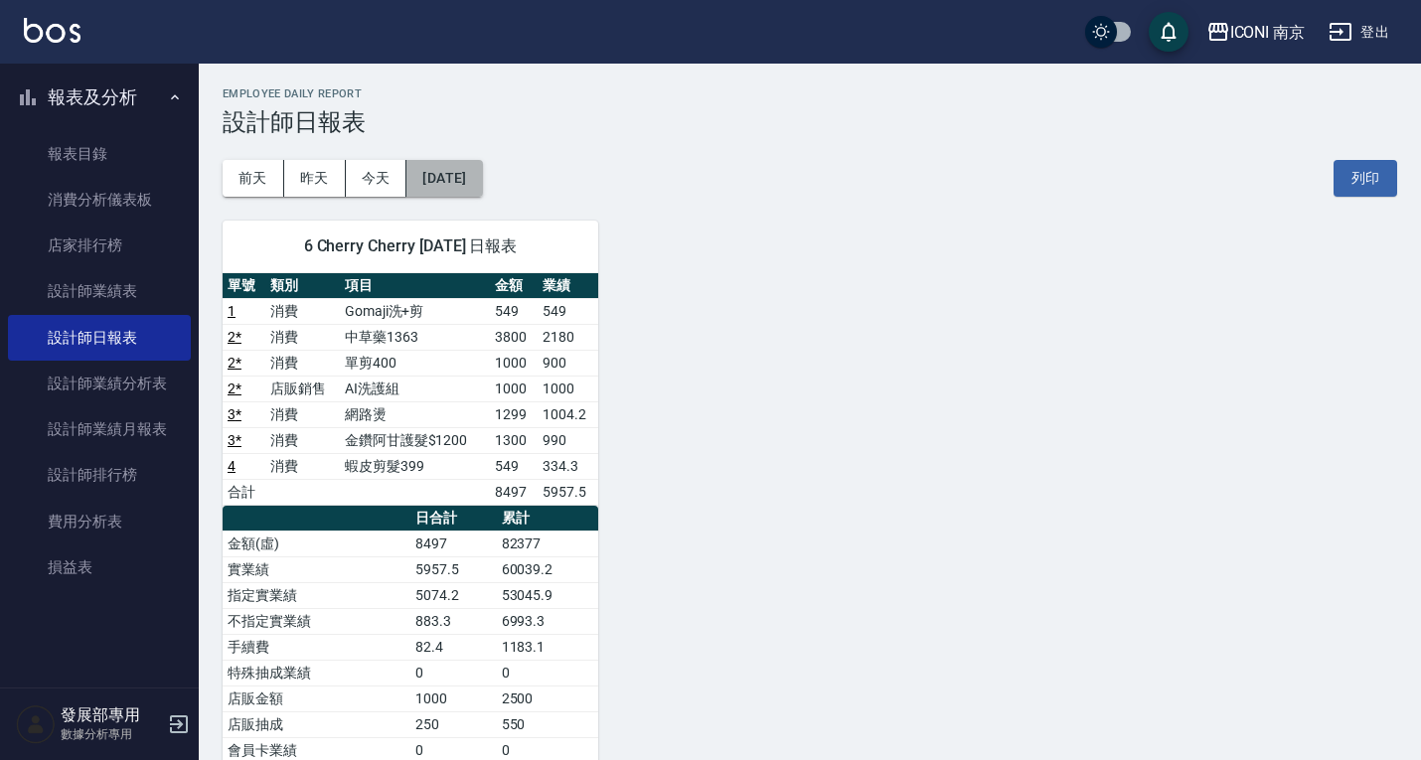
click at [482, 178] on button "2025/08/09" at bounding box center [445, 178] width 76 height 37
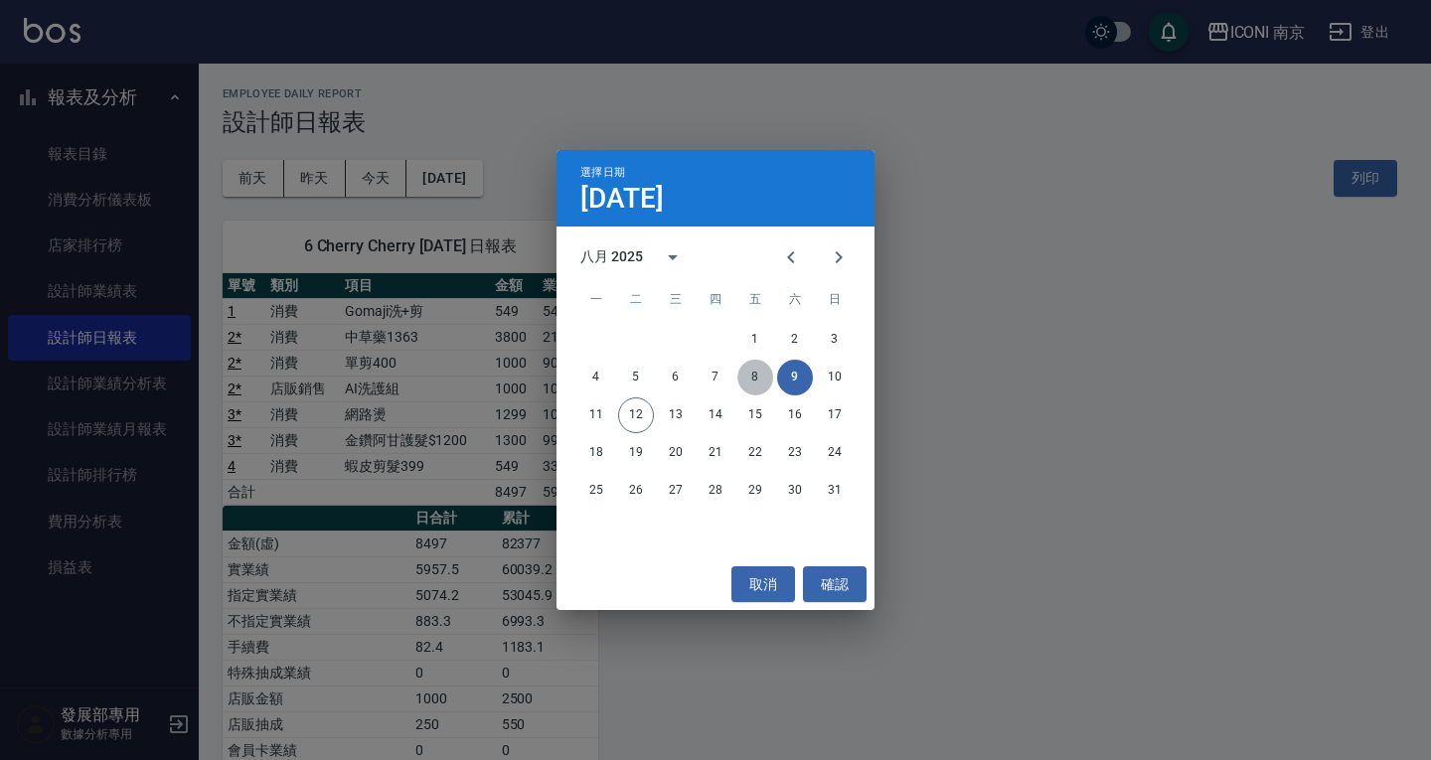
click at [750, 374] on button "8" at bounding box center [756, 378] width 36 height 36
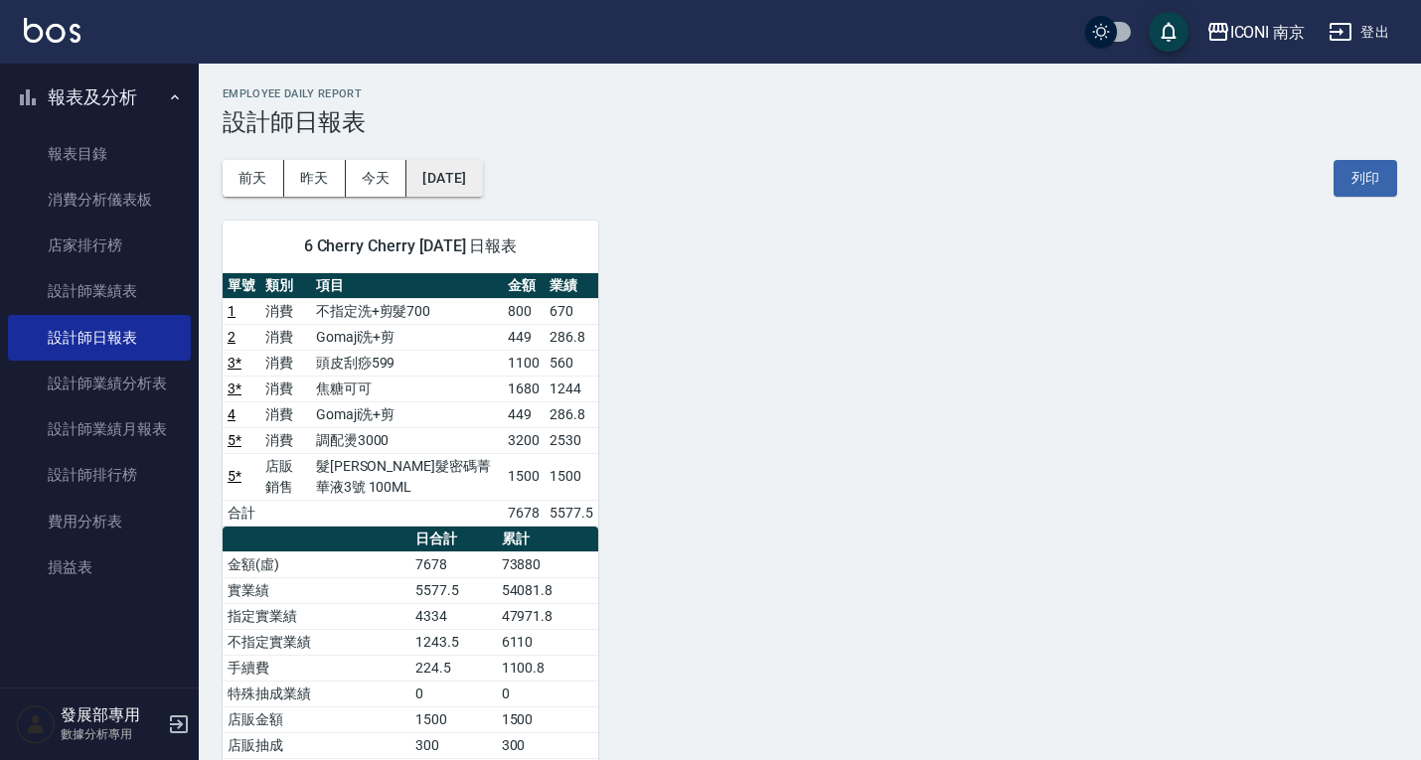
click at [482, 179] on button "2025/08/08" at bounding box center [445, 178] width 76 height 37
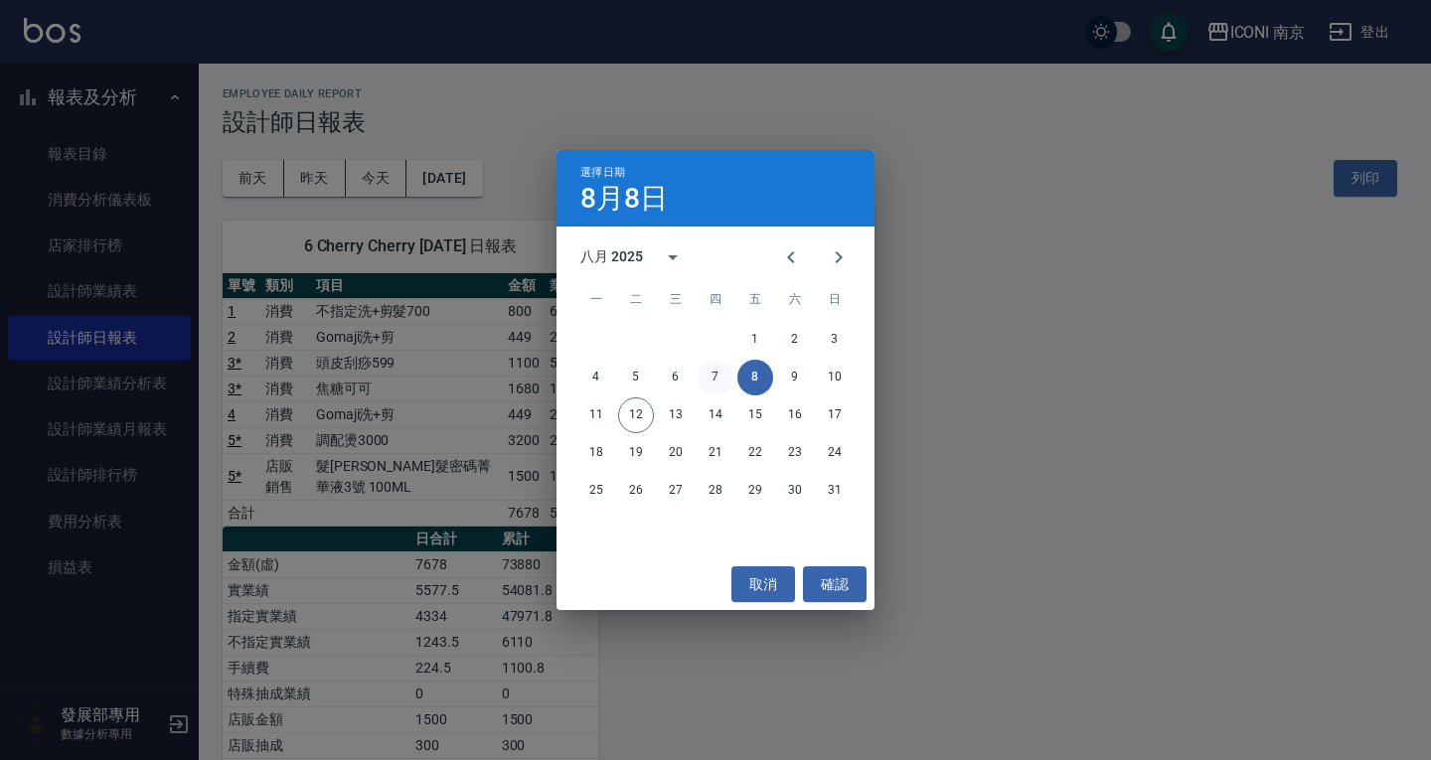
click at [711, 375] on button "7" at bounding box center [716, 378] width 36 height 36
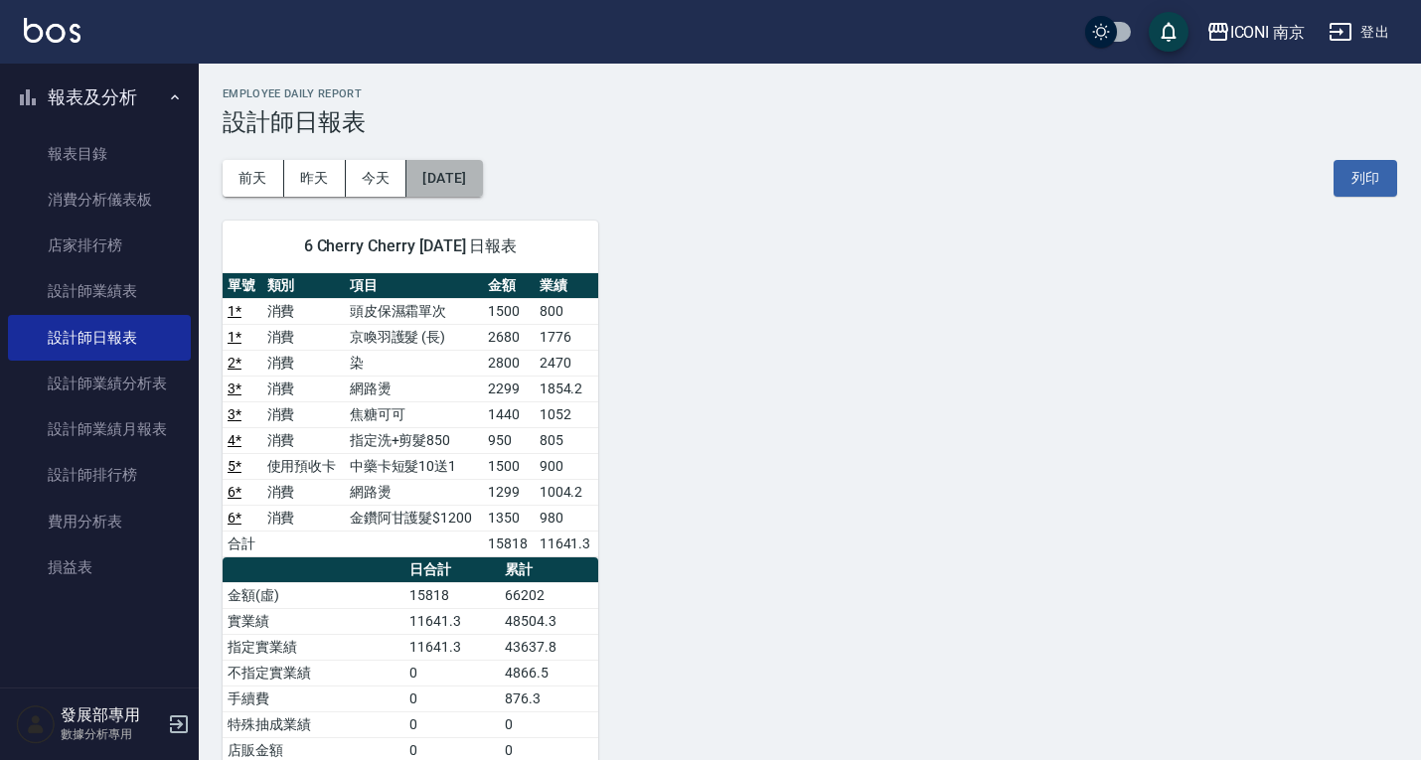
click at [472, 169] on button "2025/08/07" at bounding box center [445, 178] width 76 height 37
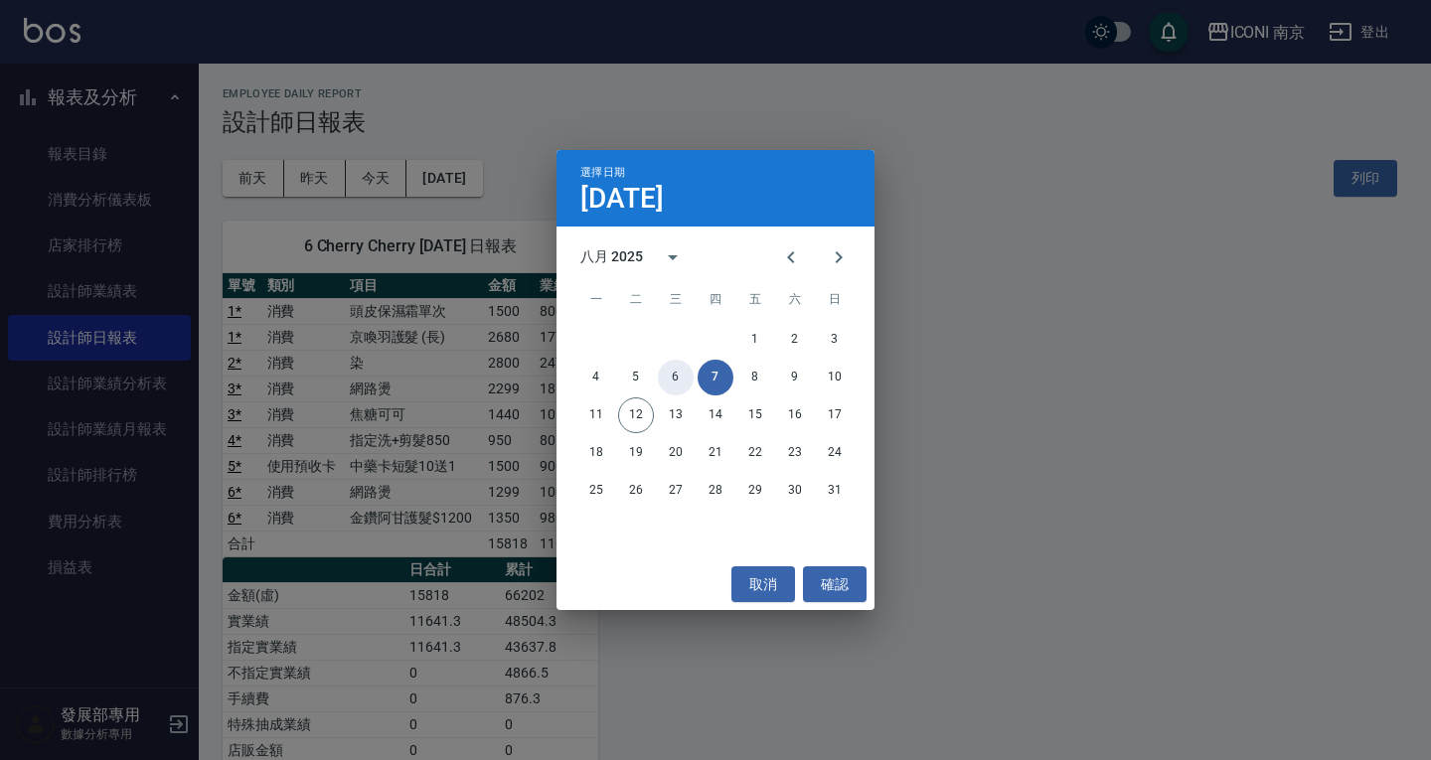
drag, startPoint x: 680, startPoint y: 372, endPoint x: 582, endPoint y: 274, distance: 137.8
click at [679, 372] on button "6" at bounding box center [676, 378] width 36 height 36
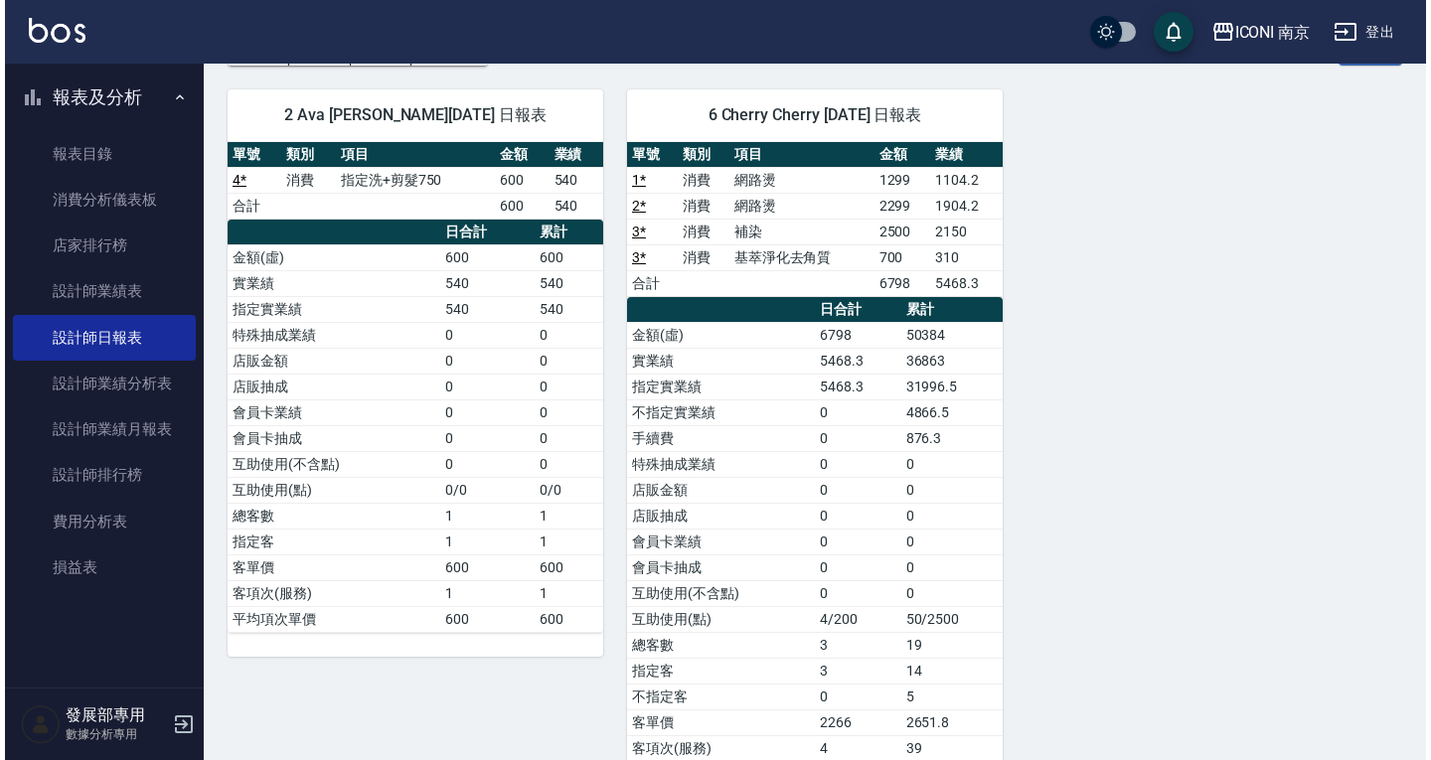
scroll to position [199, 0]
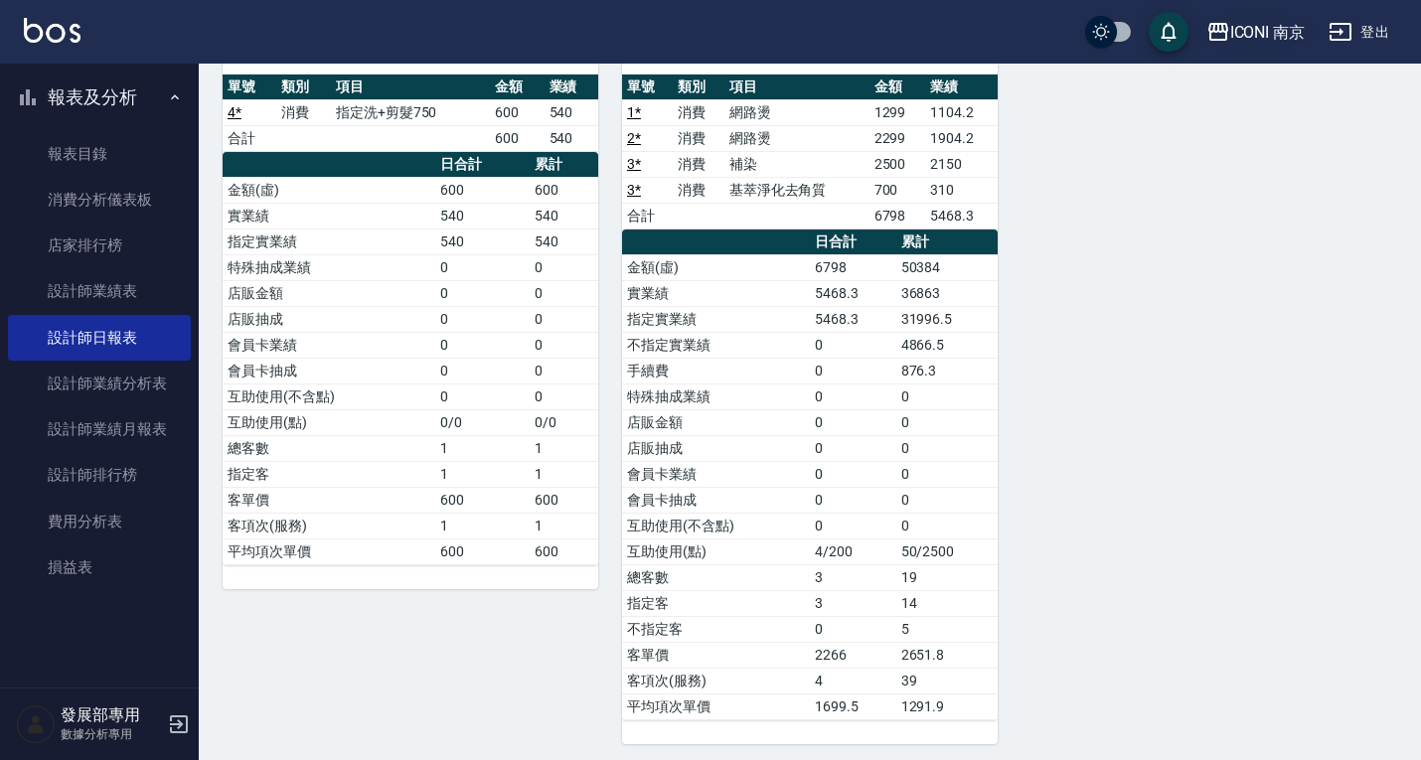
click at [1259, 24] on div "ICONI 南京" at bounding box center [1269, 32] width 76 height 25
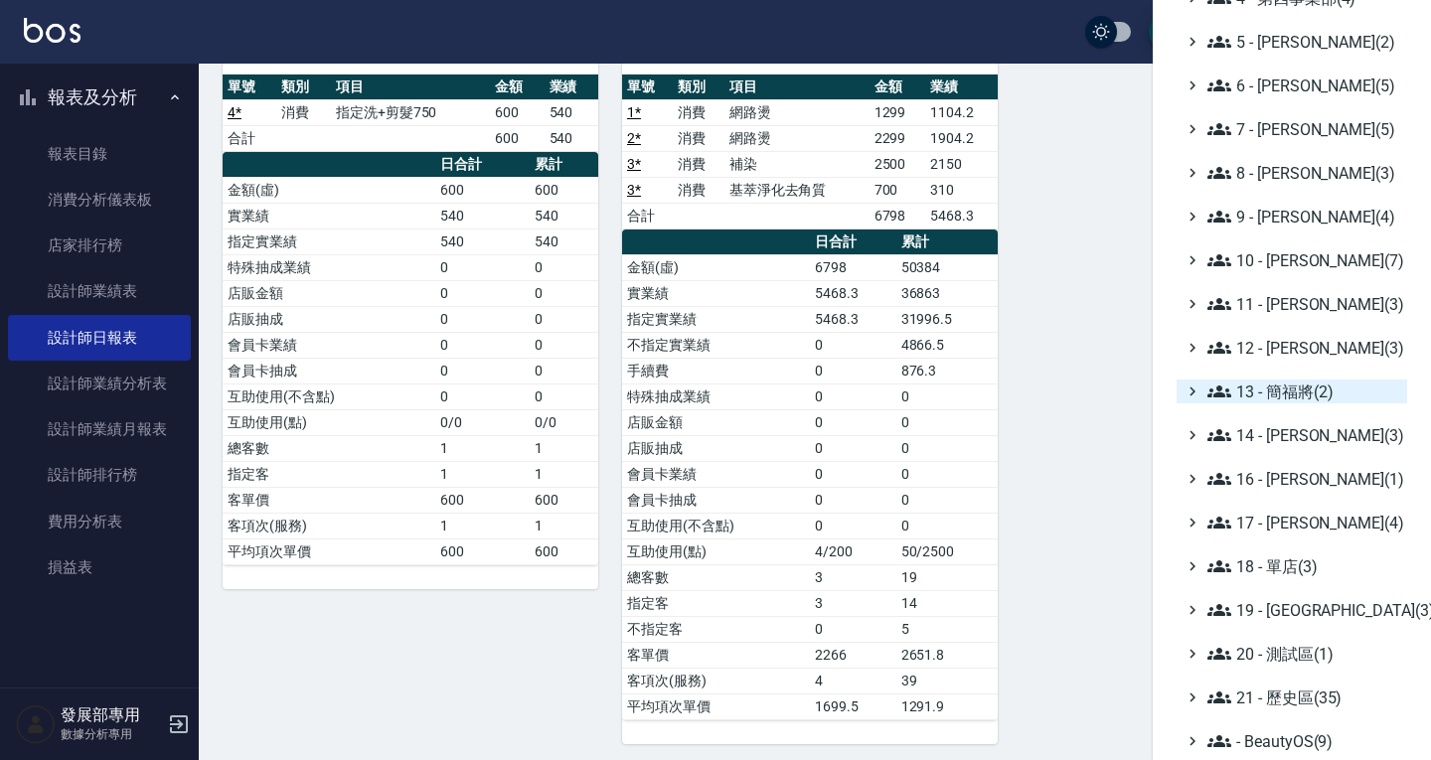
scroll to position [289, 0]
click at [1278, 502] on ul "全部(232) 0 - 總管理處(1) 1 - 第一事業部(8) 2 - 第二事業部(2) 3 - 第三事業部(3) 4 - 第四事業部(4) 5 - 陳嘉宏…" at bounding box center [1292, 259] width 231 height 986
click at [1279, 516] on span "17 - 顏鵬原(4)" at bounding box center [1304, 522] width 192 height 24
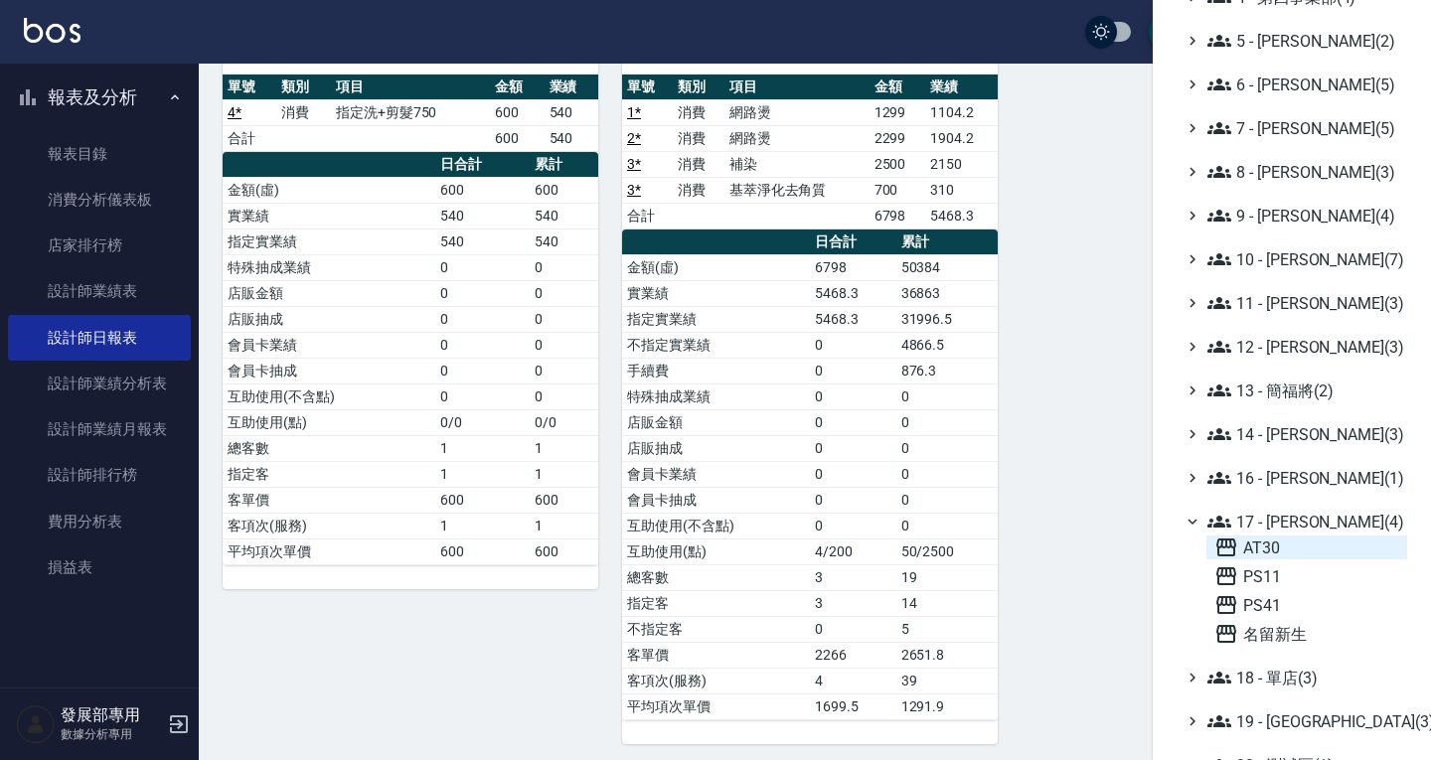
click at [1287, 547] on span "AT30" at bounding box center [1307, 548] width 185 height 24
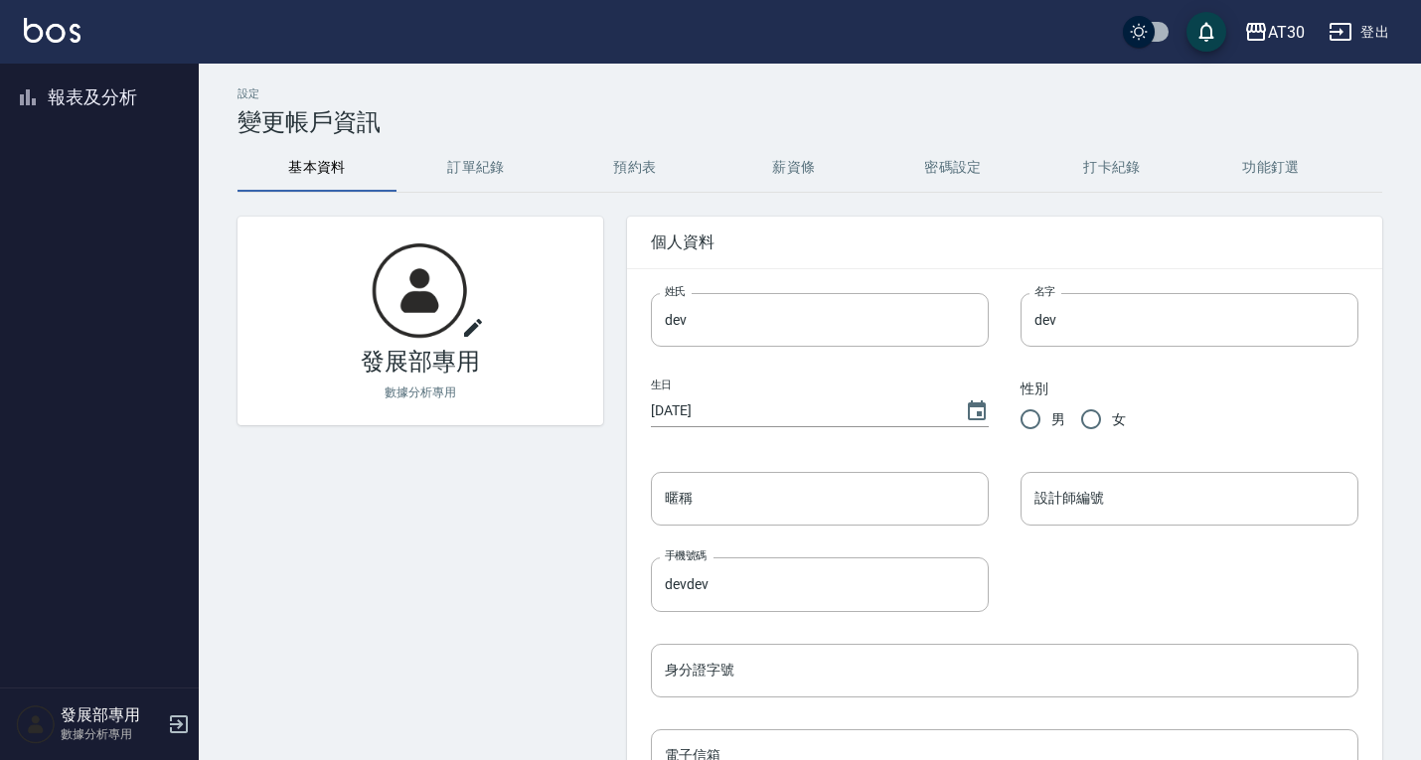
click at [76, 92] on button "報表及分析" at bounding box center [99, 98] width 183 height 52
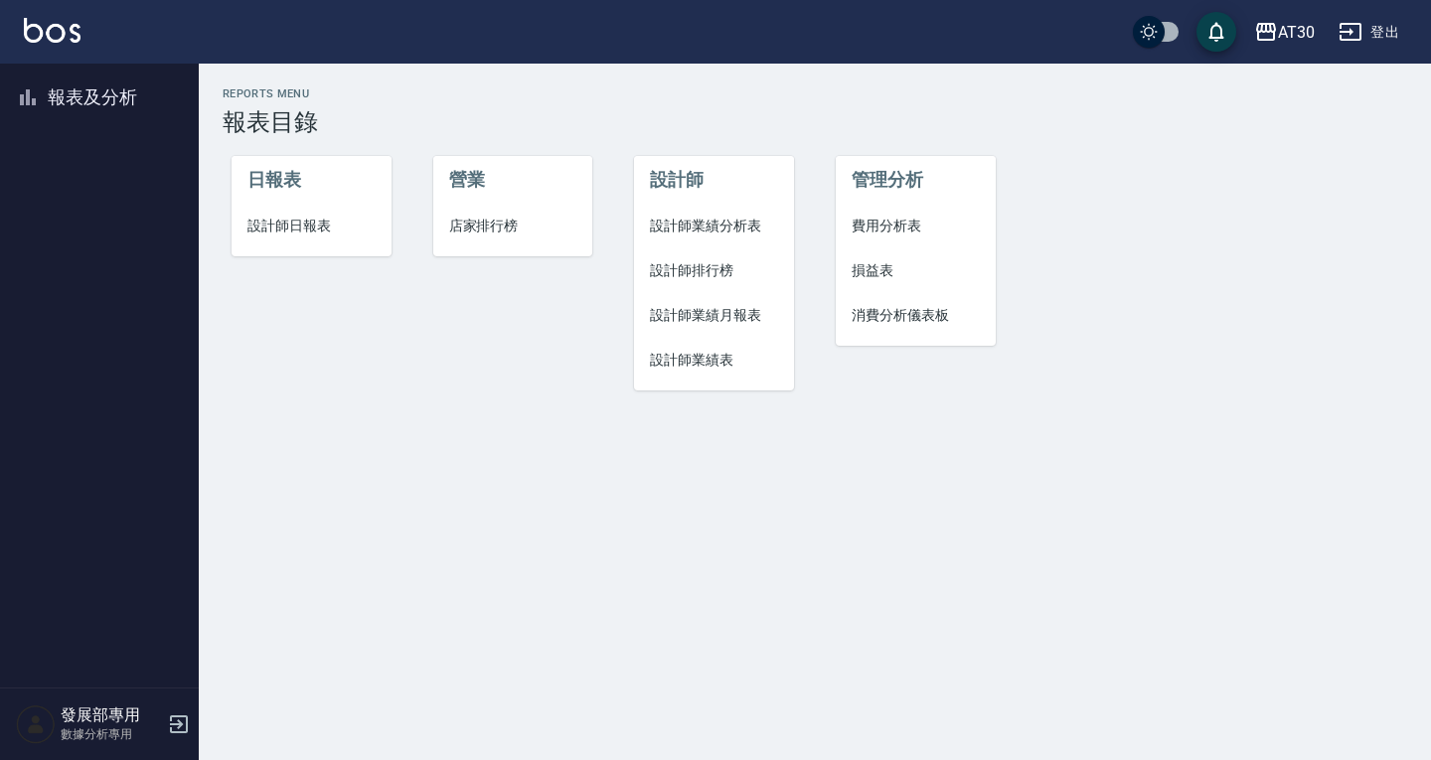
click at [324, 216] on span "設計師日報表" at bounding box center [312, 226] width 128 height 21
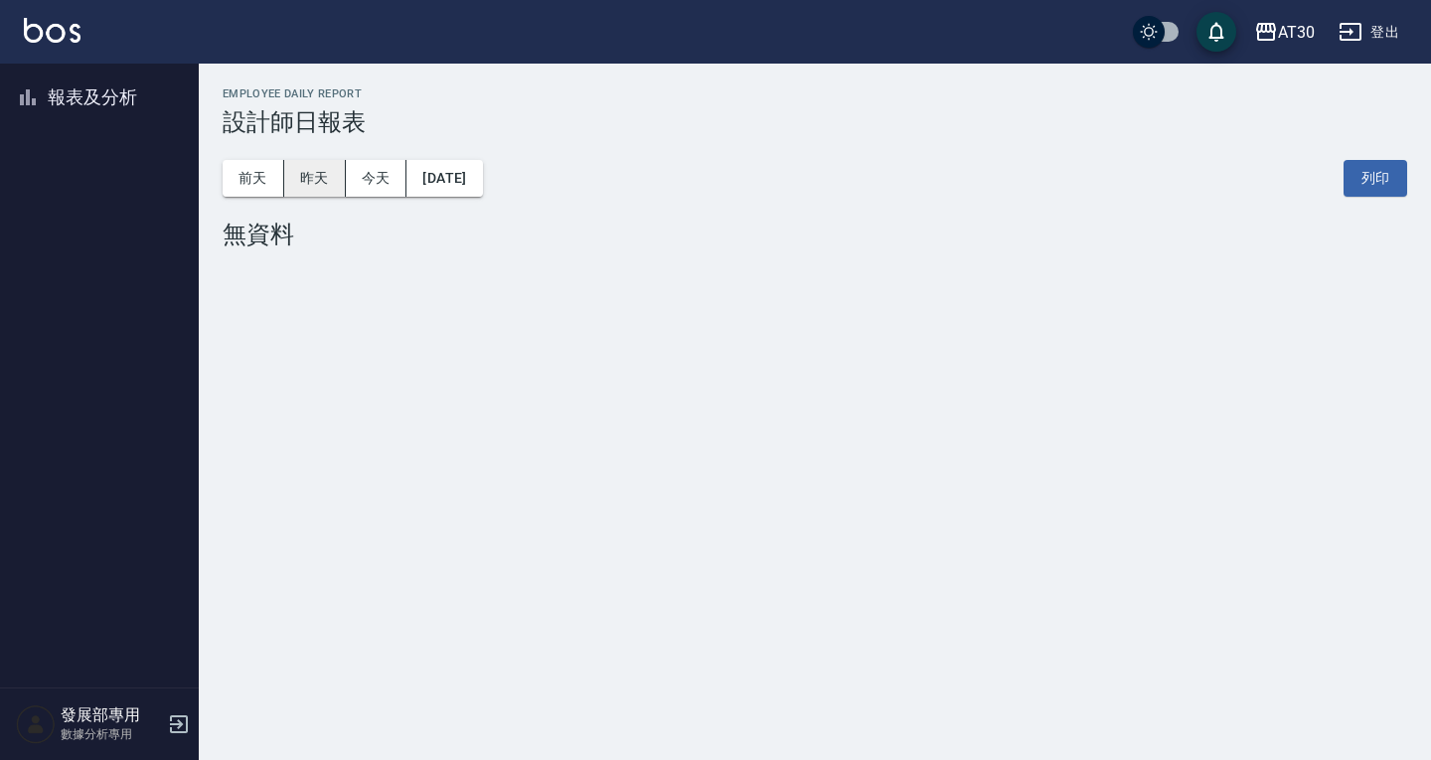
click at [328, 180] on button "昨天" at bounding box center [315, 178] width 62 height 37
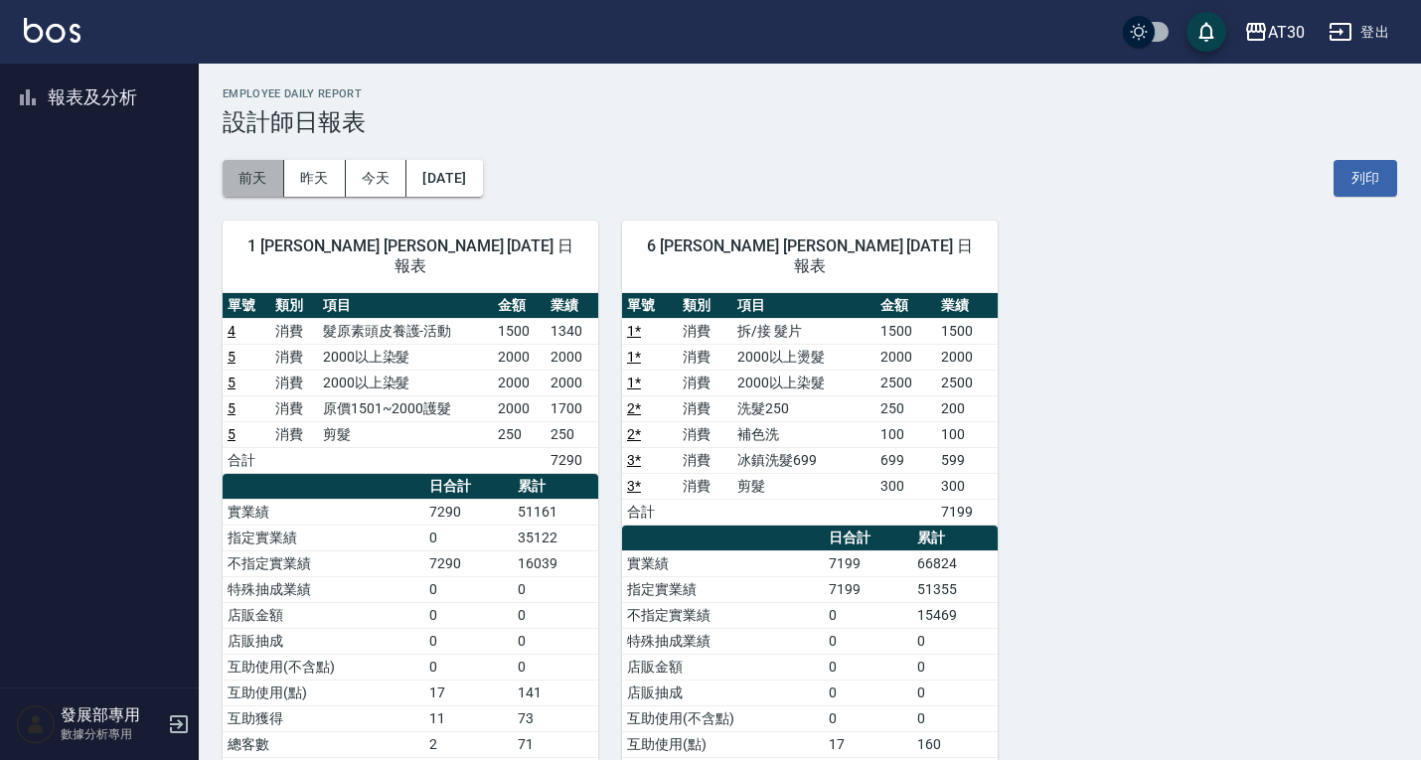
click at [263, 171] on button "前天" at bounding box center [254, 178] width 62 height 37
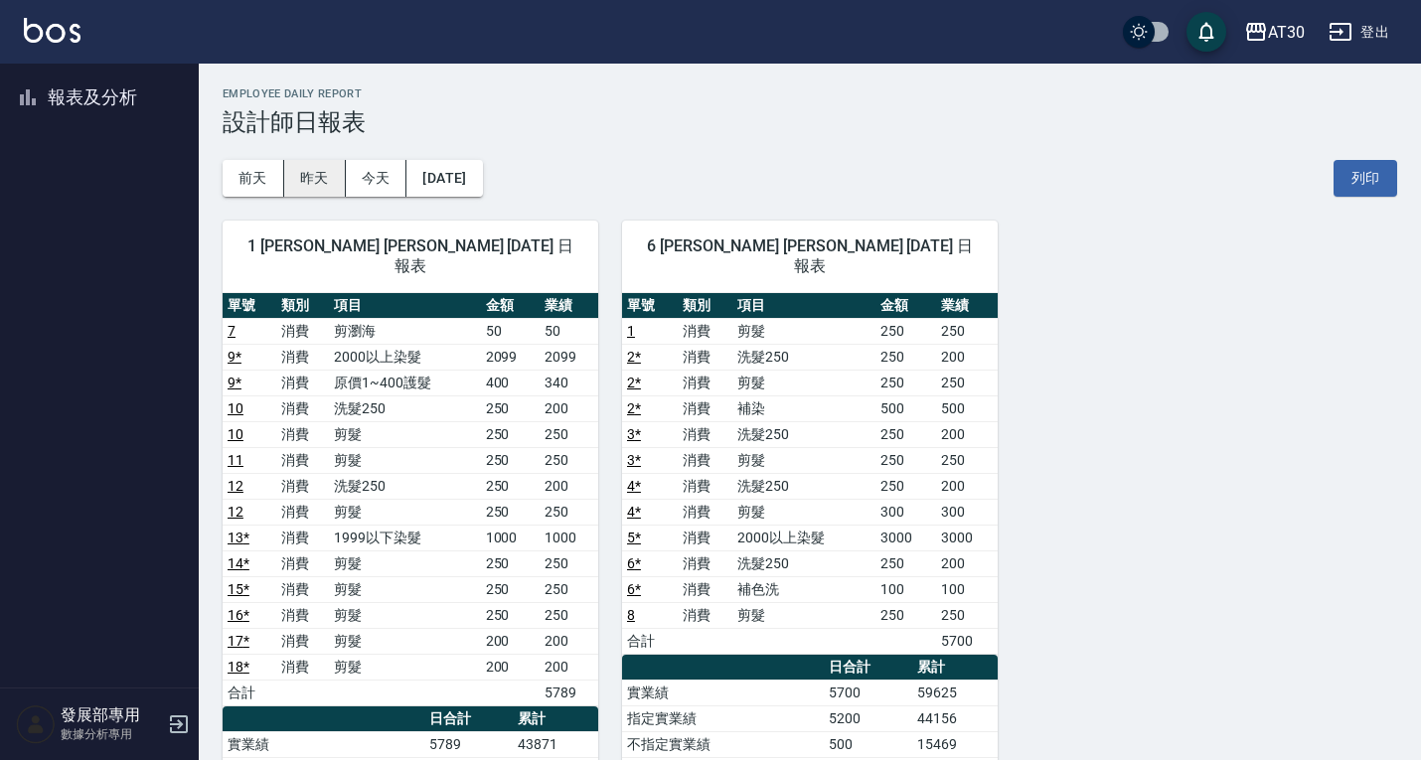
click at [319, 176] on button "昨天" at bounding box center [315, 178] width 62 height 37
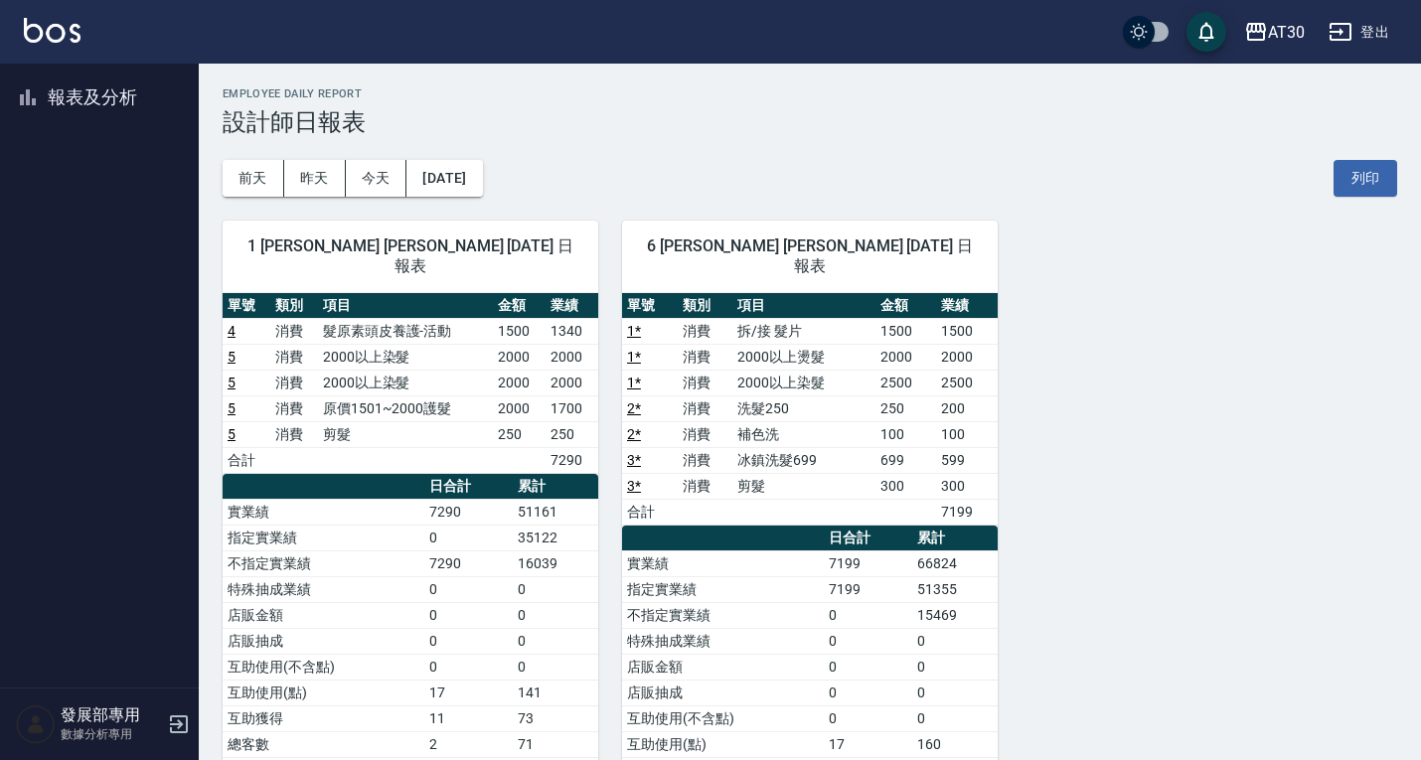
click at [257, 157] on div "[DATE] [DATE] [DATE] [DATE] 列印" at bounding box center [810, 178] width 1175 height 84
click at [257, 168] on button "前天" at bounding box center [254, 178] width 62 height 37
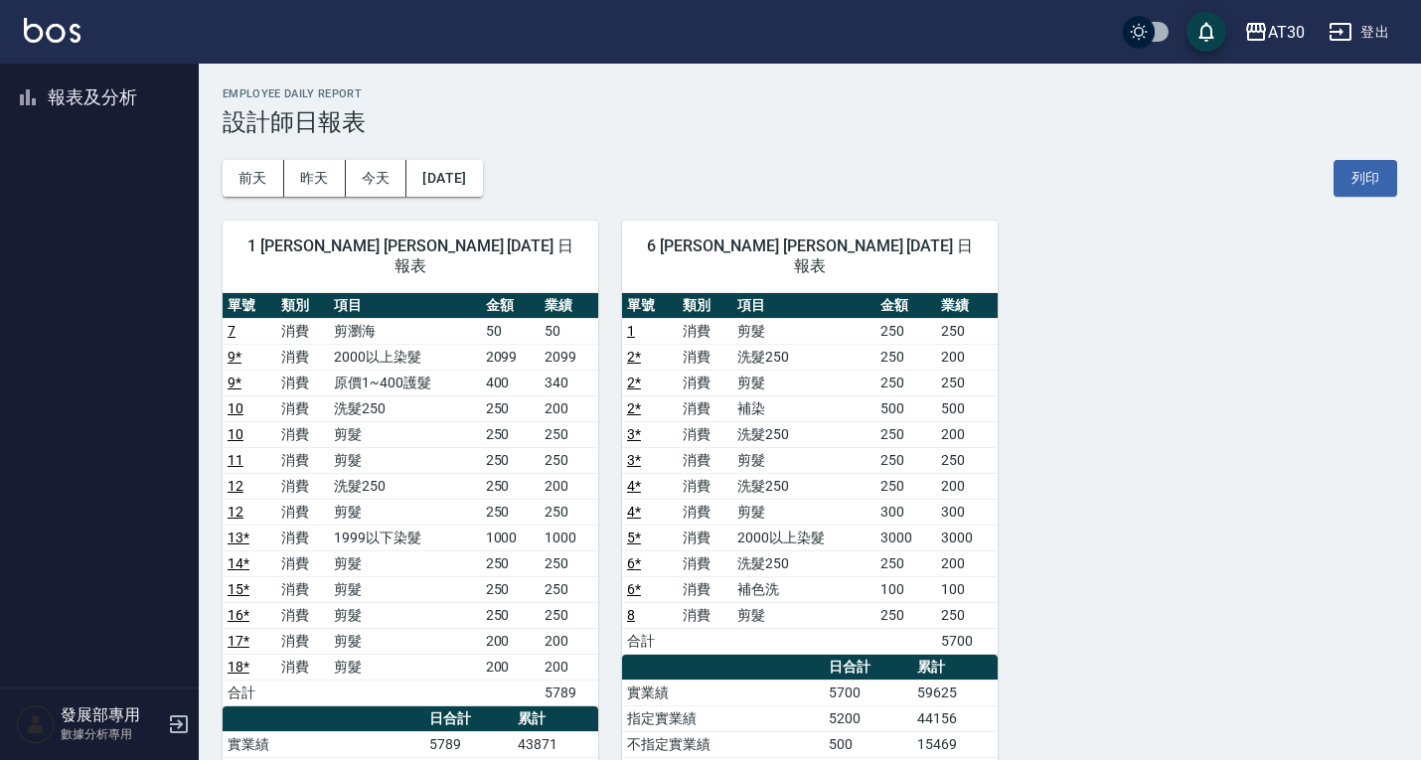
click at [97, 98] on button "報表及分析" at bounding box center [99, 98] width 183 height 52
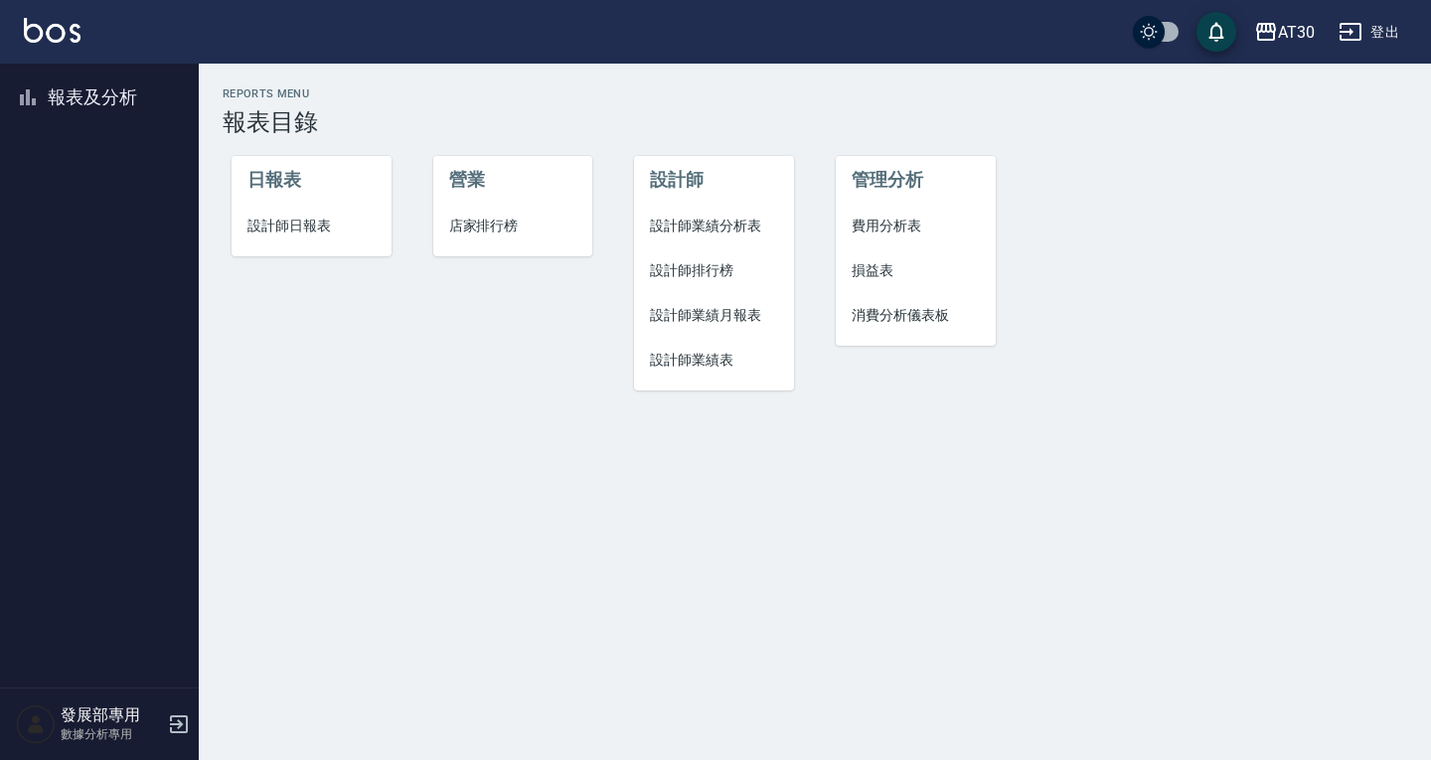
click at [718, 361] on span "設計師業績表" at bounding box center [714, 360] width 128 height 21
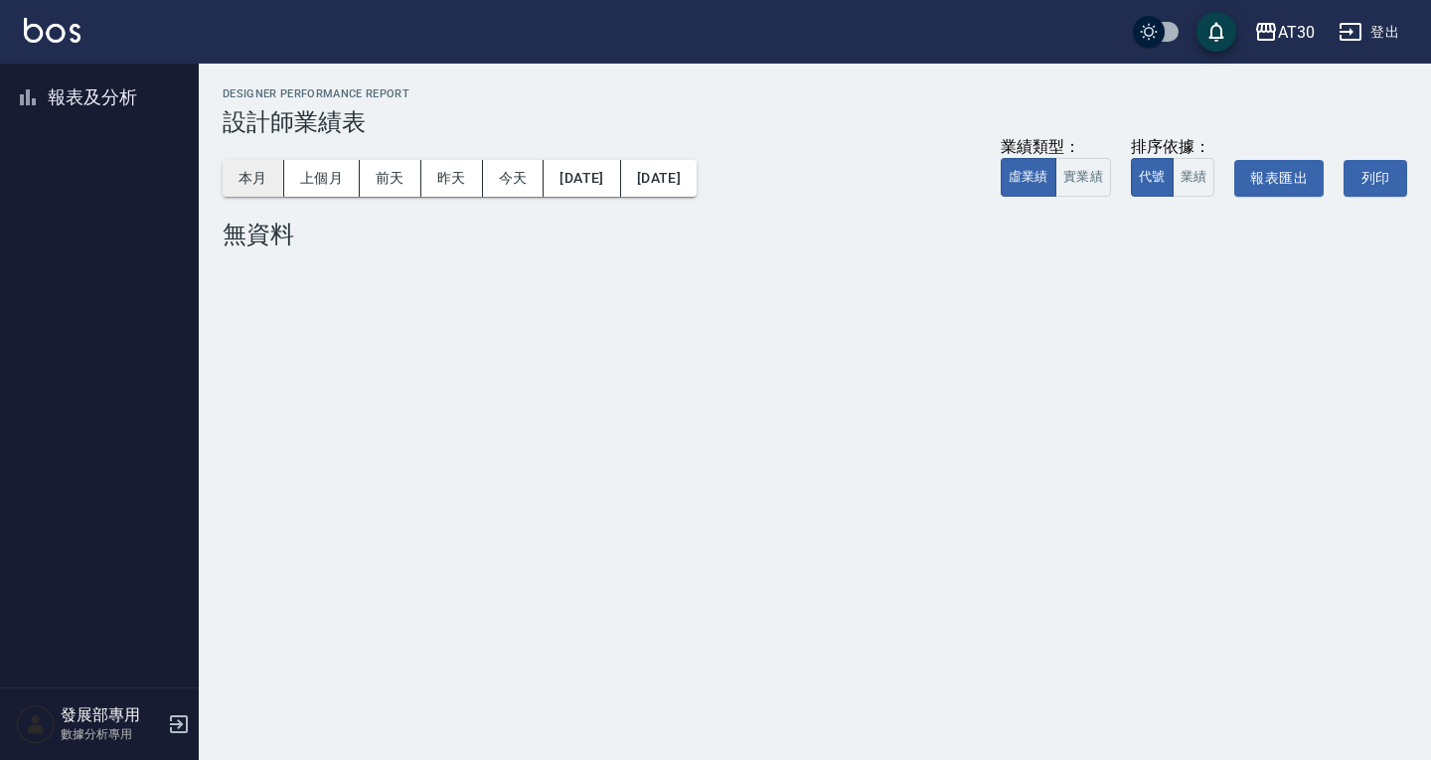
click at [266, 179] on button "本月" at bounding box center [254, 178] width 62 height 37
